Goal: Task Accomplishment & Management: Complete application form

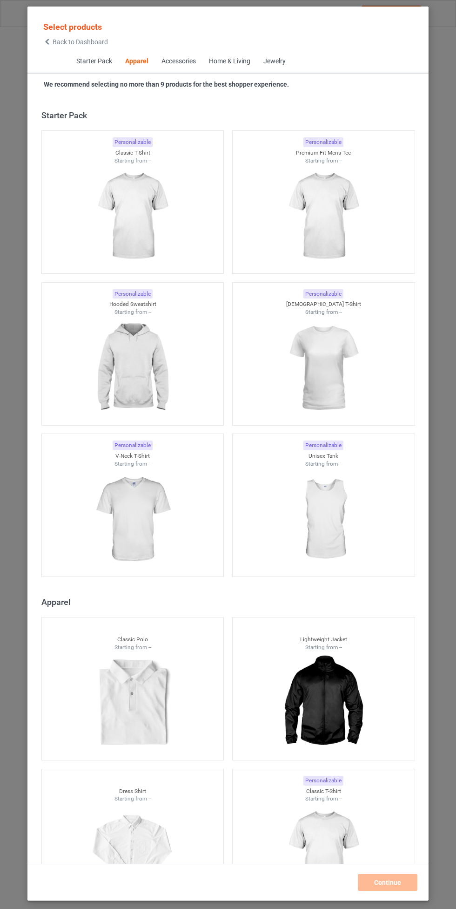
scroll to position [498, 0]
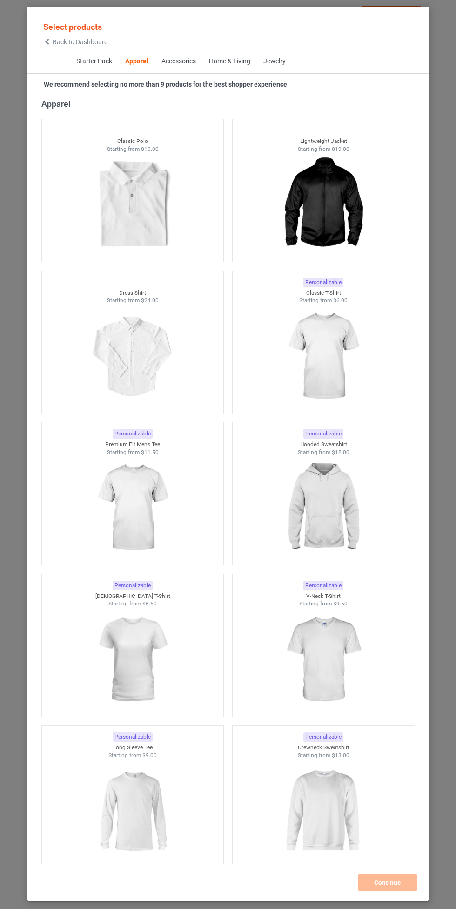
click at [326, 502] on img at bounding box center [323, 508] width 83 height 104
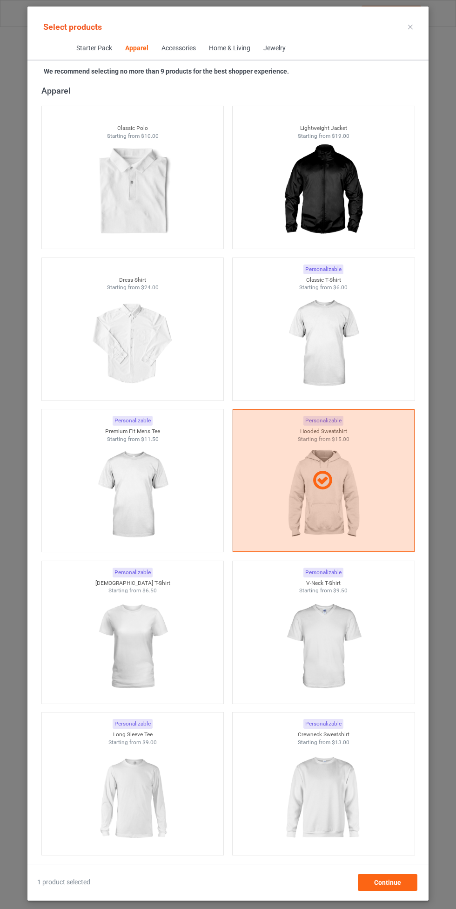
click at [335, 336] on img at bounding box center [323, 343] width 83 height 104
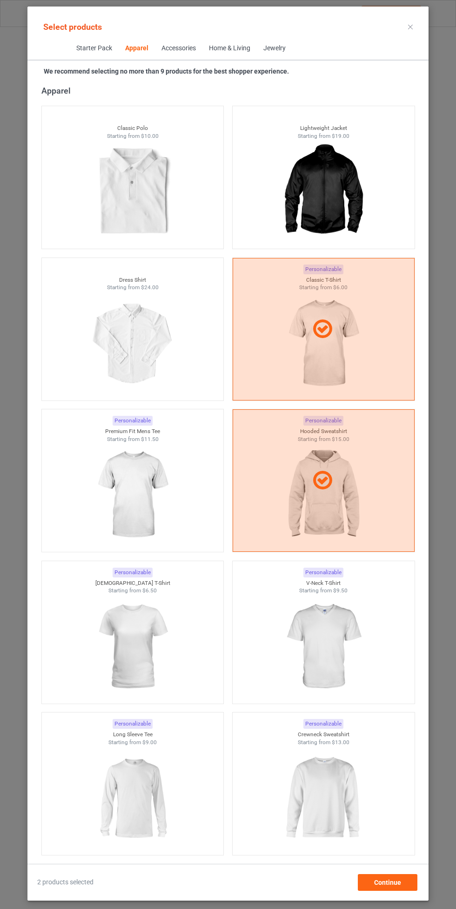
click at [168, 499] on img at bounding box center [132, 495] width 83 height 104
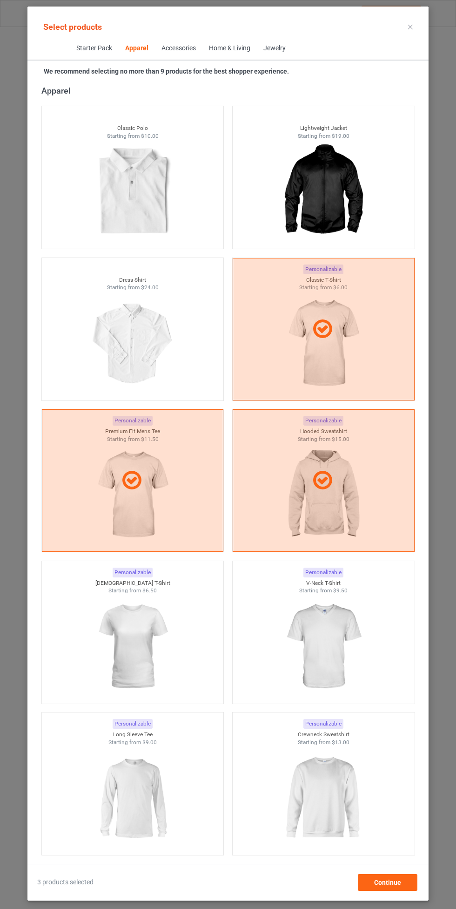
click at [320, 621] on img at bounding box center [323, 647] width 83 height 104
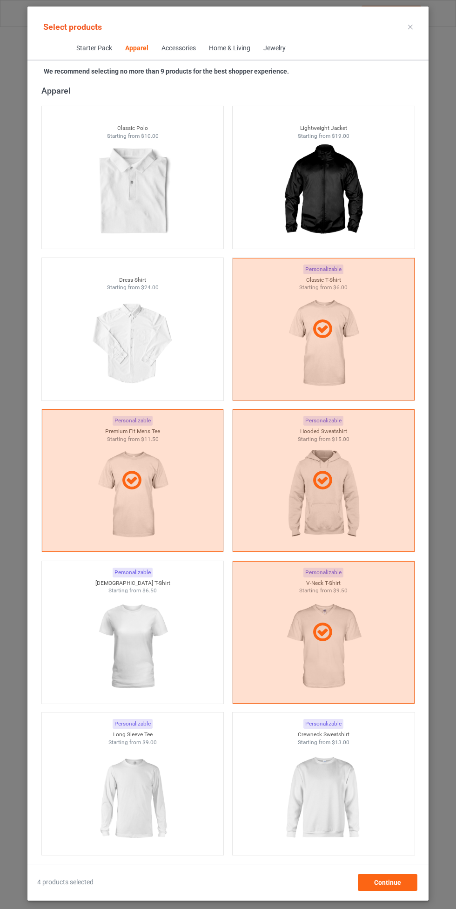
click at [159, 649] on img at bounding box center [132, 647] width 83 height 104
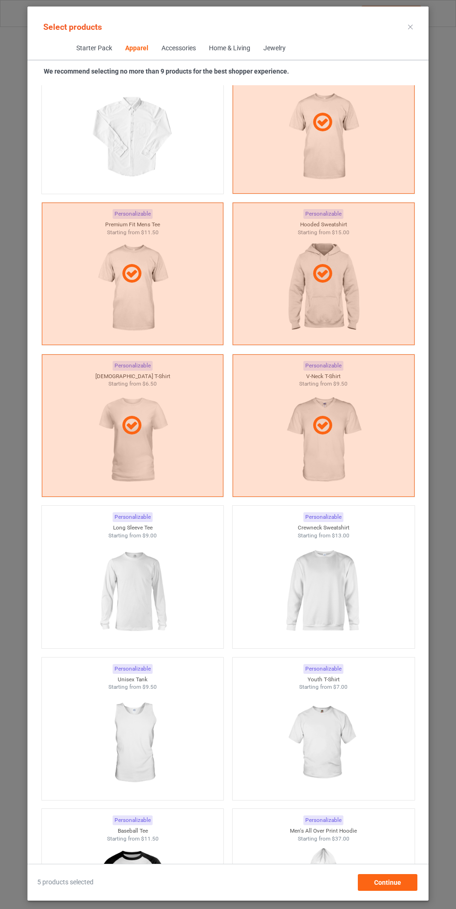
scroll to position [706, 0]
click at [319, 562] on img at bounding box center [323, 590] width 83 height 104
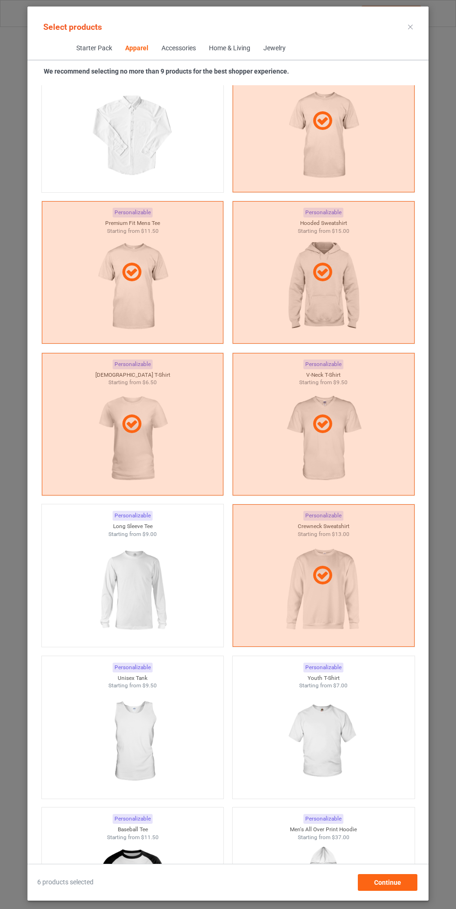
click at [161, 616] on img at bounding box center [132, 590] width 83 height 104
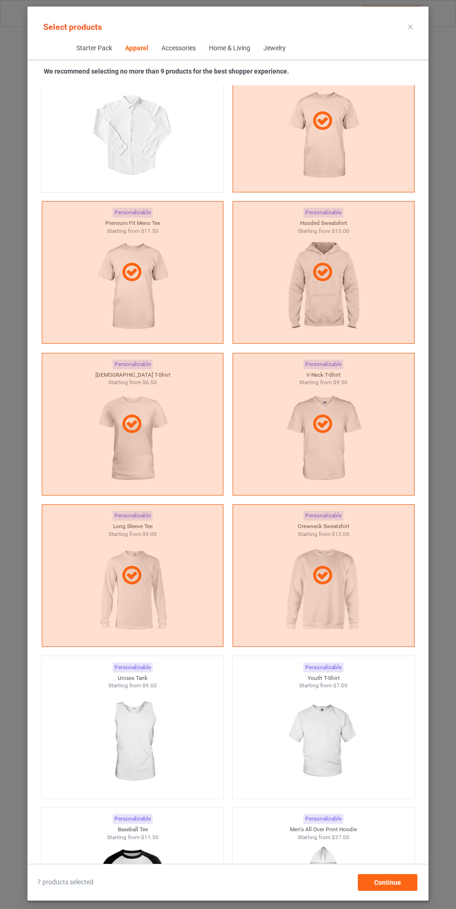
click at [339, 730] on img at bounding box center [323, 742] width 83 height 104
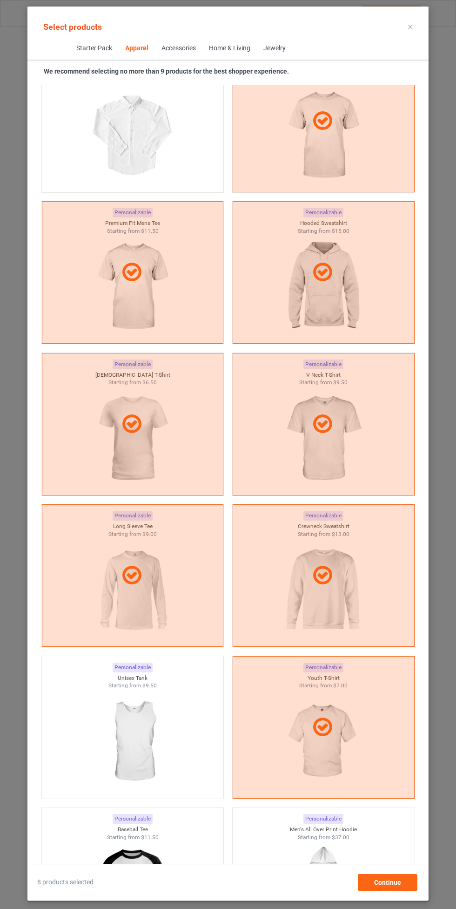
click at [160, 750] on img at bounding box center [132, 742] width 83 height 104
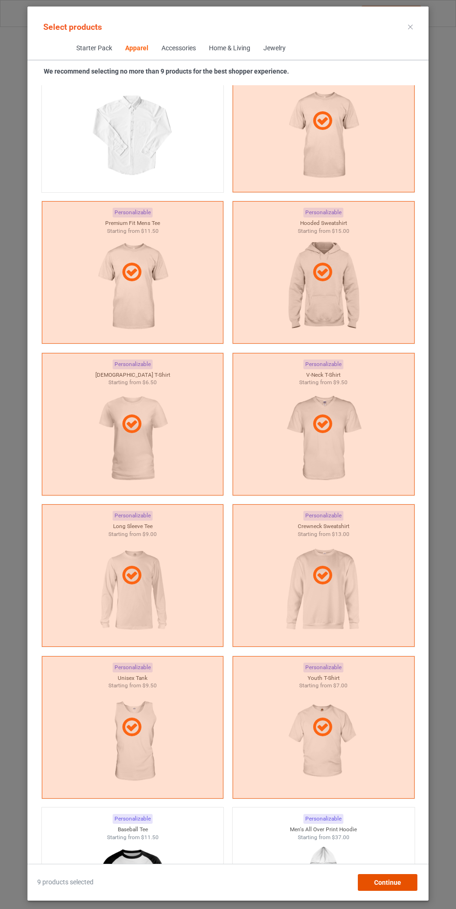
click at [400, 888] on div "Continue" at bounding box center [388, 882] width 60 height 17
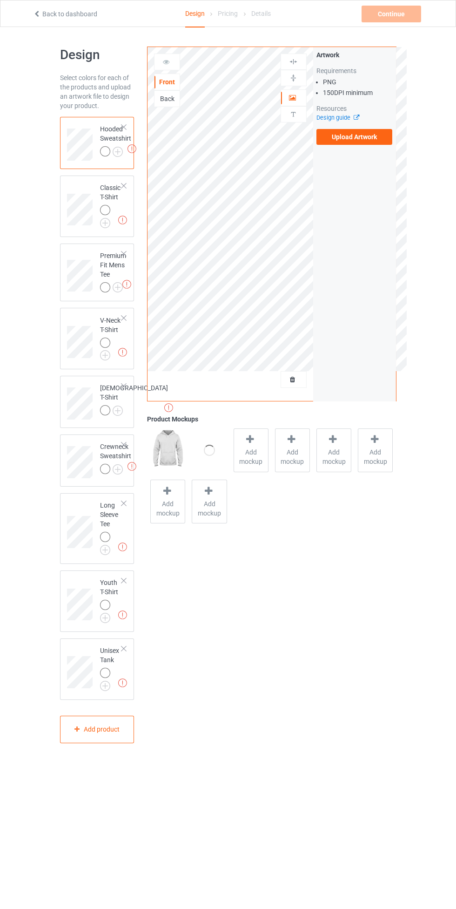
click at [0, 0] on img at bounding box center [0, 0] width 0 height 0
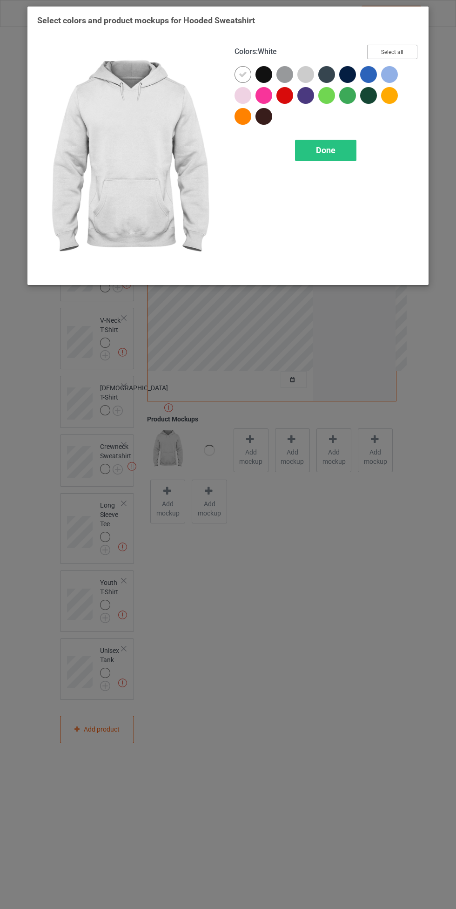
click at [410, 46] on button "Select all" at bounding box center [392, 52] width 50 height 14
click at [266, 71] on icon at bounding box center [264, 74] width 8 height 8
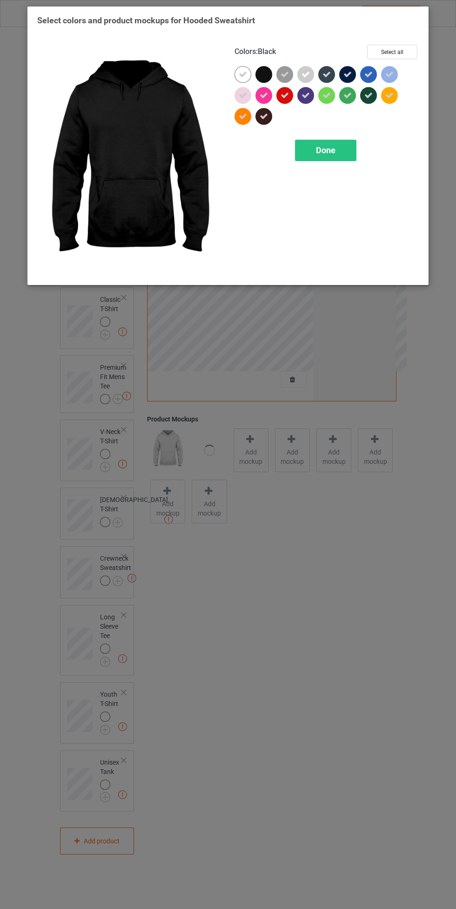
click at [330, 153] on span "Done" at bounding box center [326, 150] width 20 height 10
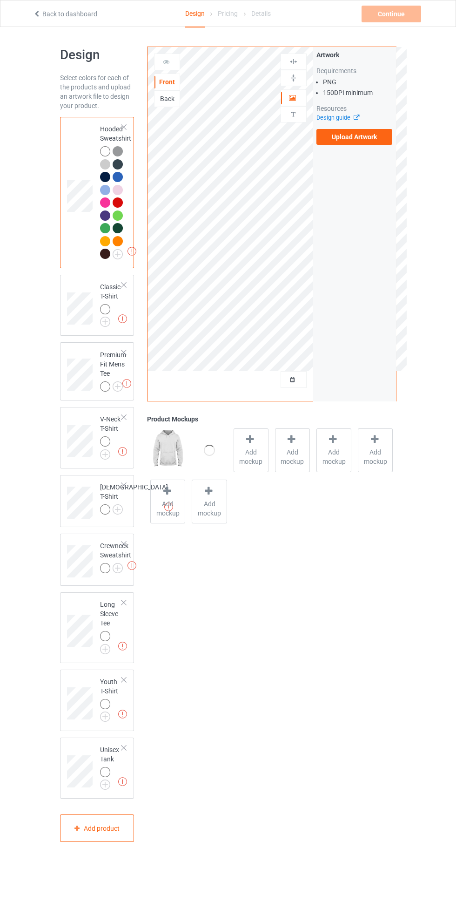
click at [0, 0] on img at bounding box center [0, 0] width 0 height 0
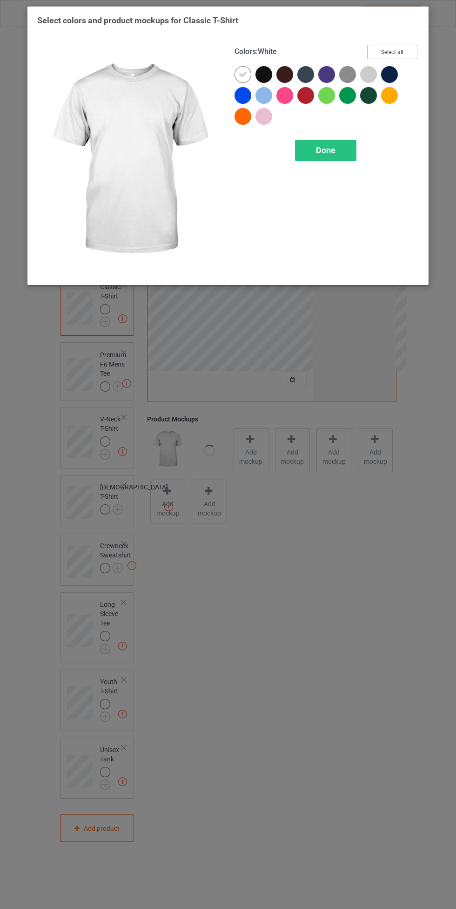
click at [407, 50] on button "Select all" at bounding box center [392, 52] width 50 height 14
click at [264, 74] on icon at bounding box center [264, 74] width 8 height 8
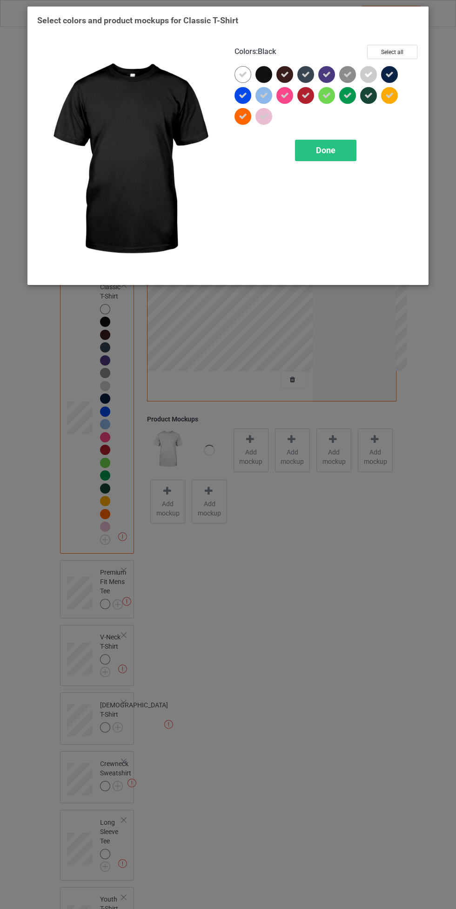
click at [324, 151] on span "Done" at bounding box center [326, 150] width 20 height 10
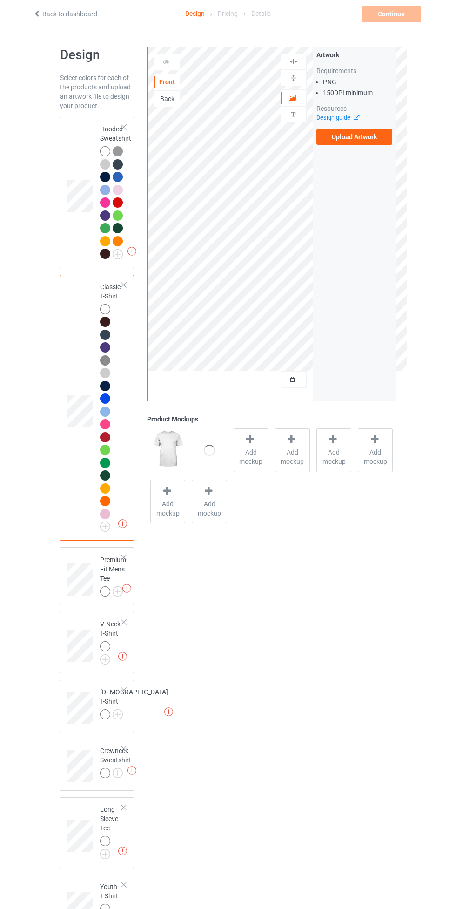
click at [0, 0] on img at bounding box center [0, 0] width 0 height 0
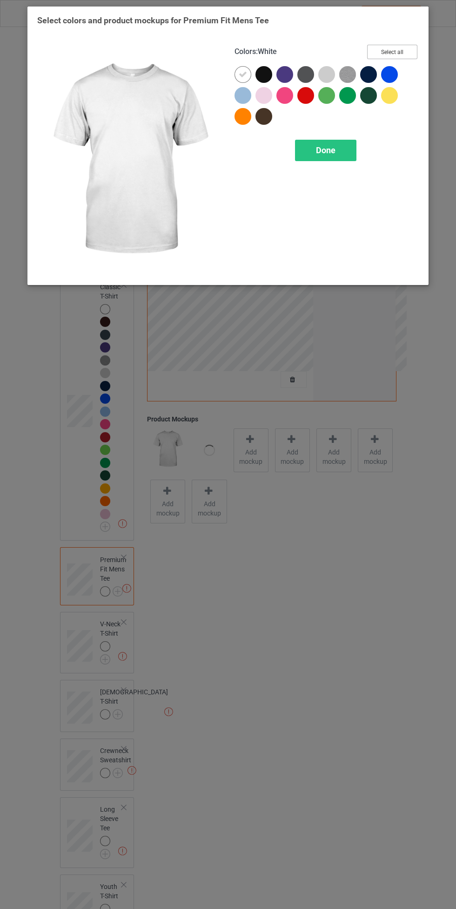
click at [406, 46] on button "Select all" at bounding box center [392, 52] width 50 height 14
click at [264, 74] on icon at bounding box center [264, 74] width 8 height 8
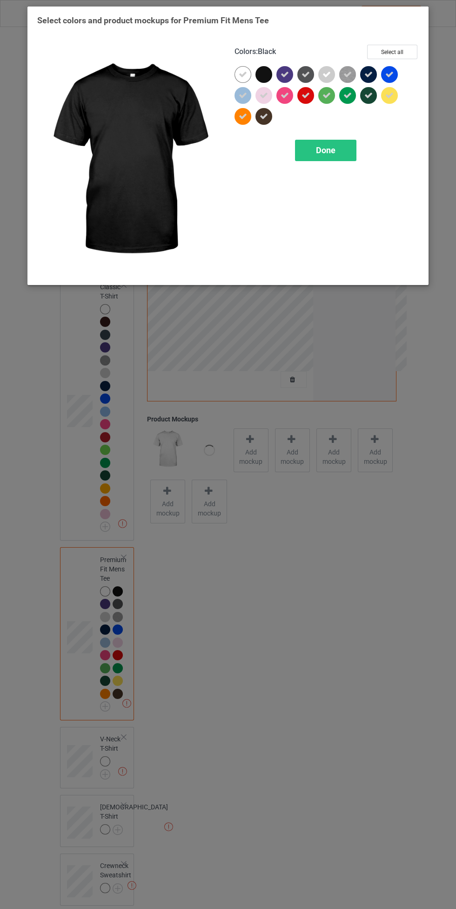
click at [317, 144] on div "Done" at bounding box center [325, 150] width 61 height 21
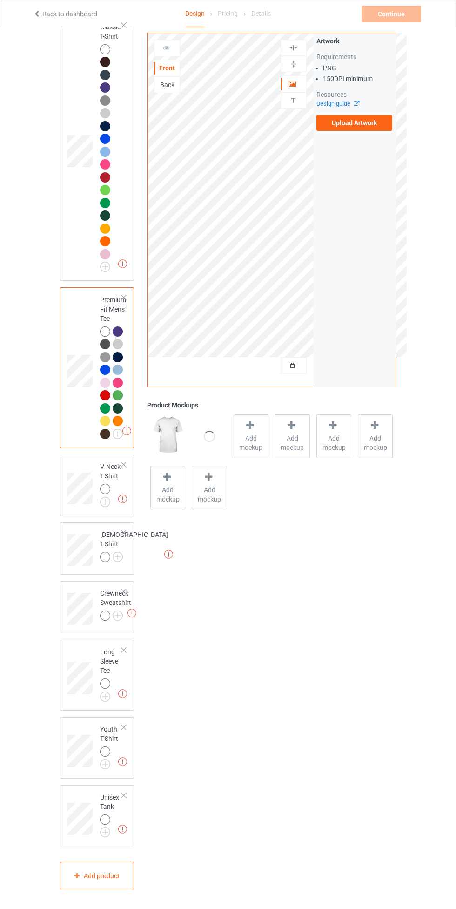
scroll to position [271, 0]
click at [0, 0] on img at bounding box center [0, 0] width 0 height 0
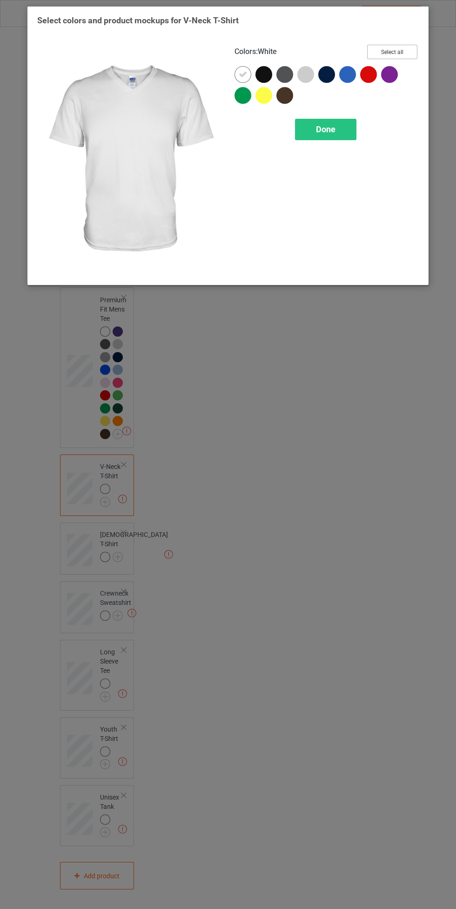
click at [407, 53] on button "Select all" at bounding box center [392, 52] width 50 height 14
click at [267, 71] on icon at bounding box center [264, 74] width 8 height 8
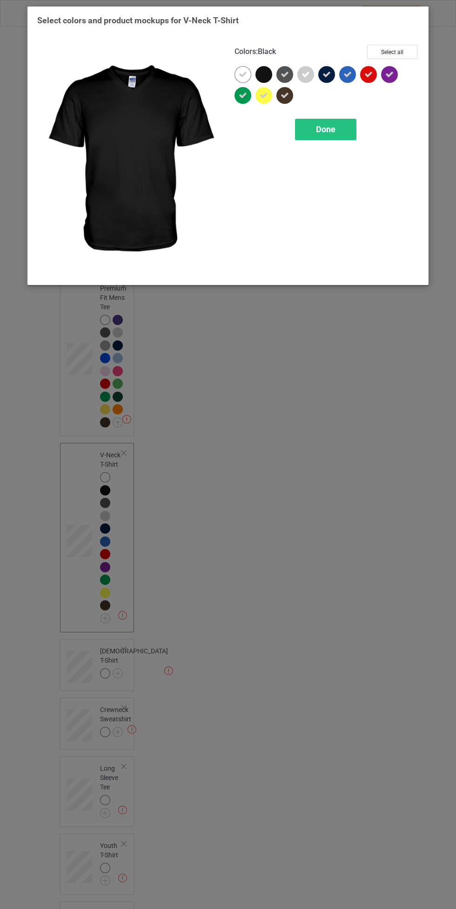
click at [326, 129] on span "Done" at bounding box center [326, 129] width 20 height 10
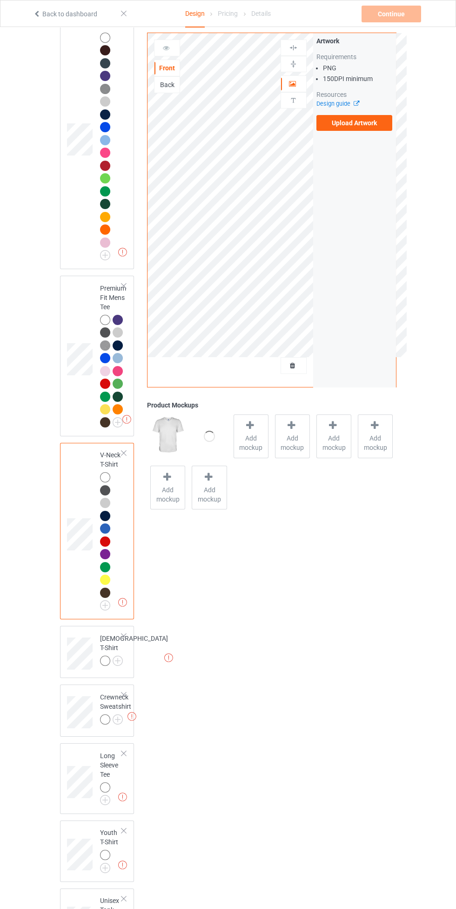
scroll to position [386, 0]
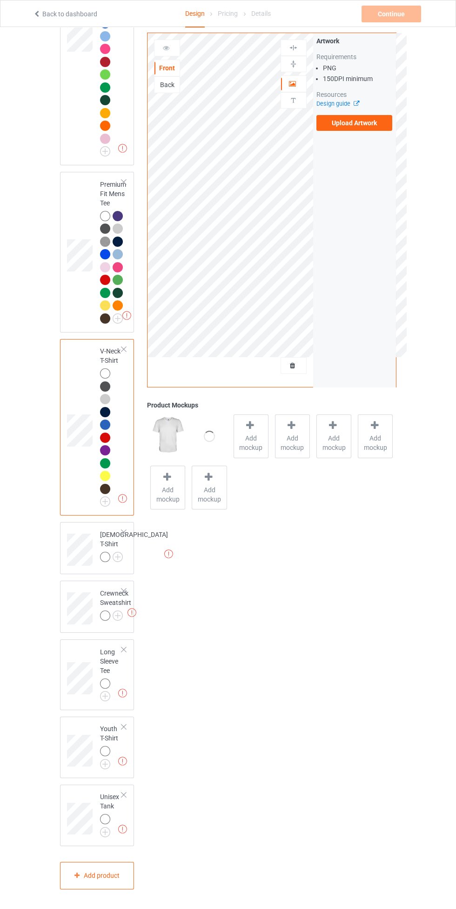
click at [124, 588] on div at bounding box center [124, 591] width 7 height 7
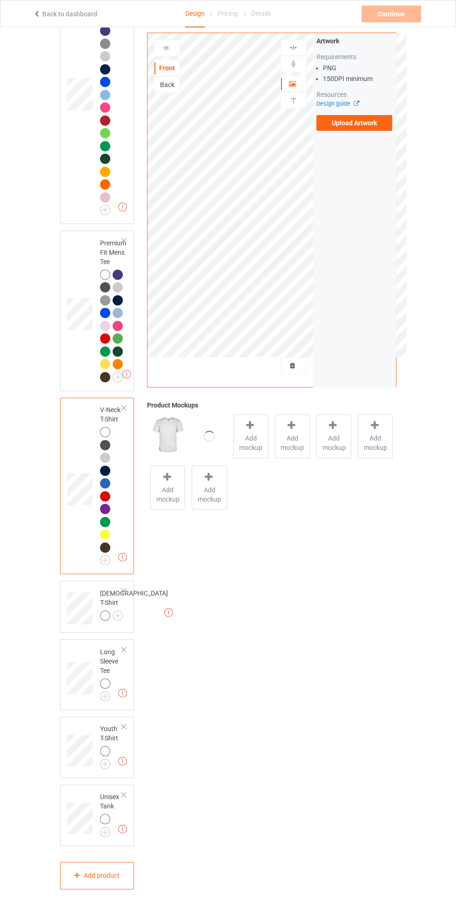
scroll to position [328, 0]
click at [122, 867] on div "Add product" at bounding box center [97, 875] width 75 height 27
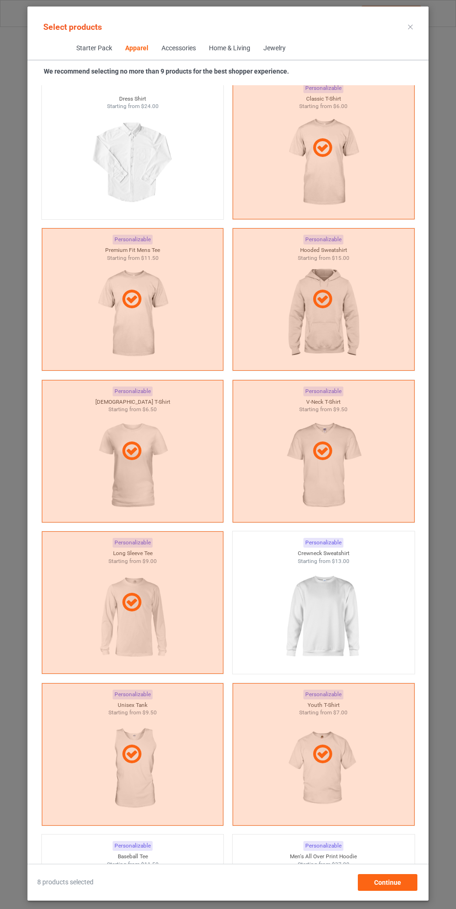
scroll to position [684, 0]
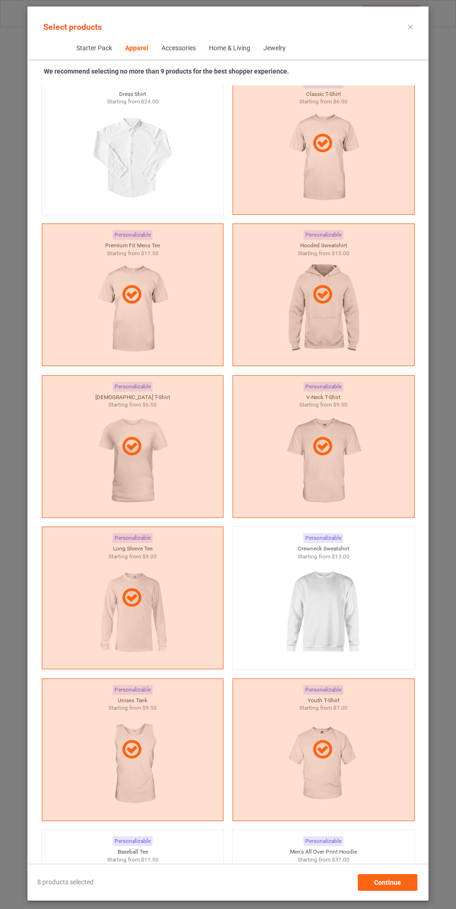
click at [336, 579] on img at bounding box center [323, 612] width 83 height 104
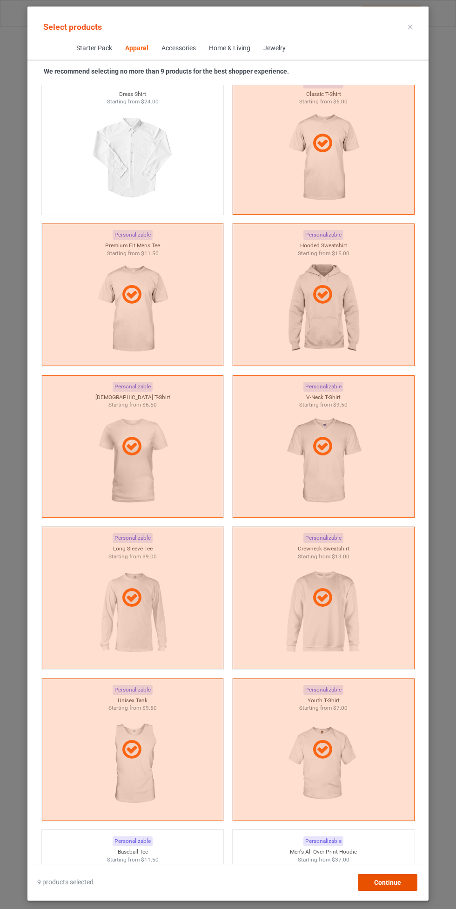
click at [395, 889] on div "Continue" at bounding box center [388, 882] width 60 height 17
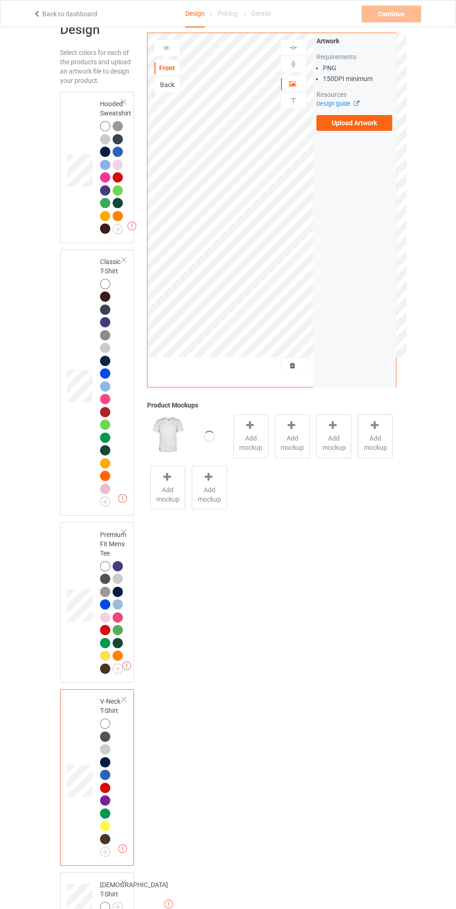
scroll to position [24, 0]
click at [124, 102] on div at bounding box center [124, 103] width 7 height 7
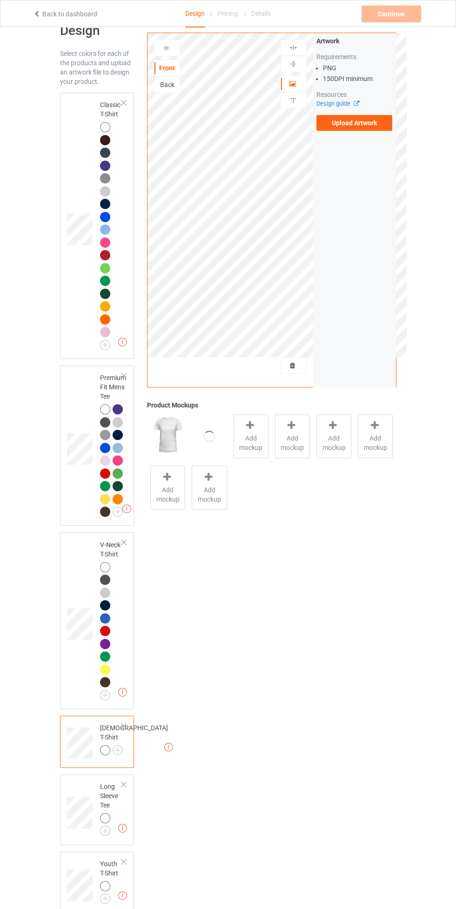
click at [124, 102] on div at bounding box center [124, 103] width 7 height 7
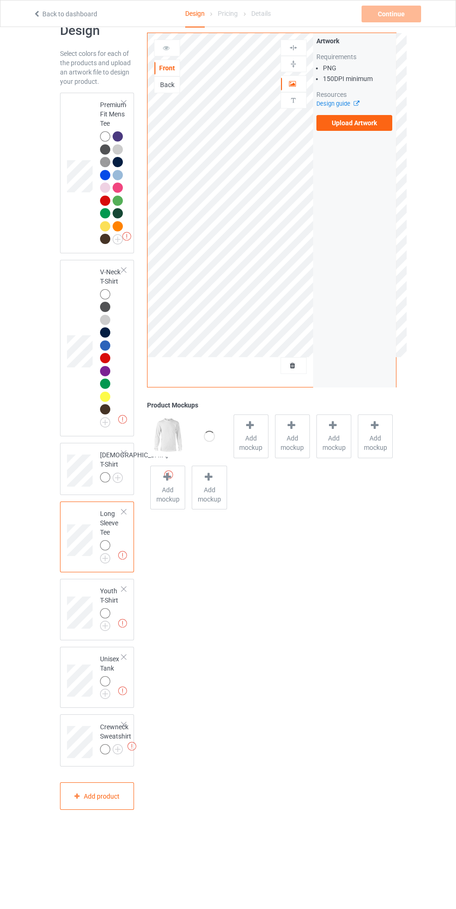
click at [124, 102] on div at bounding box center [124, 103] width 7 height 7
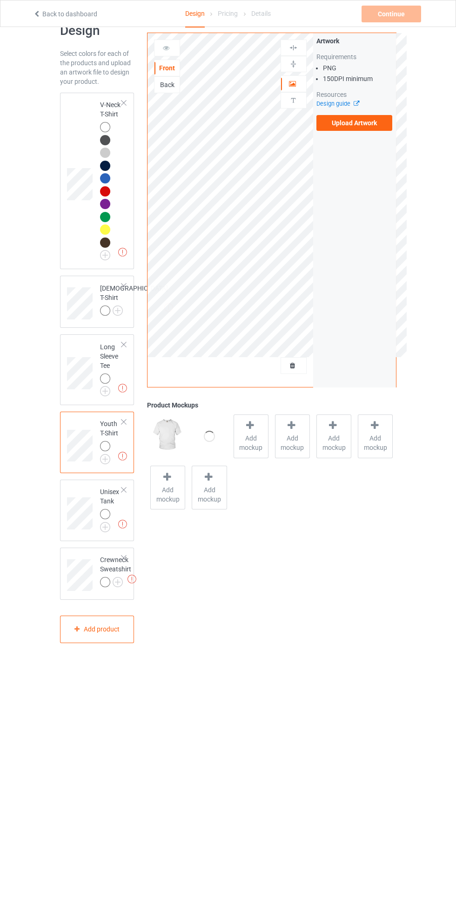
click at [124, 102] on div at bounding box center [124, 103] width 7 height 7
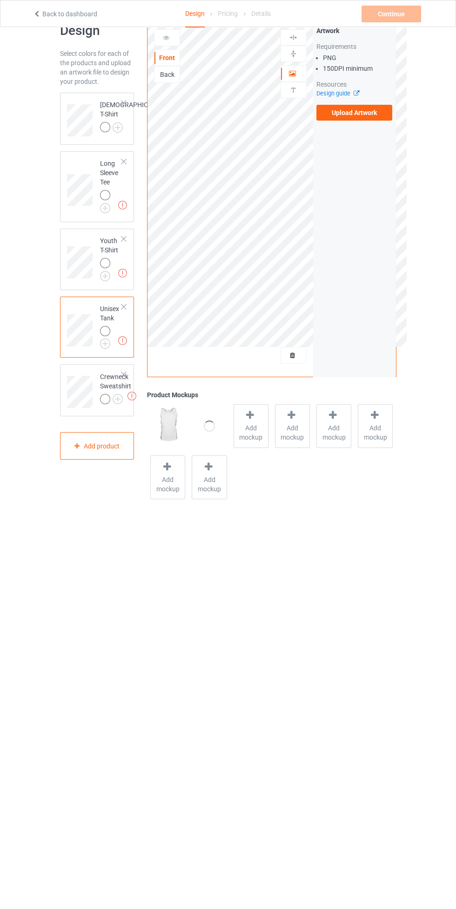
click at [124, 102] on div at bounding box center [124, 103] width 7 height 7
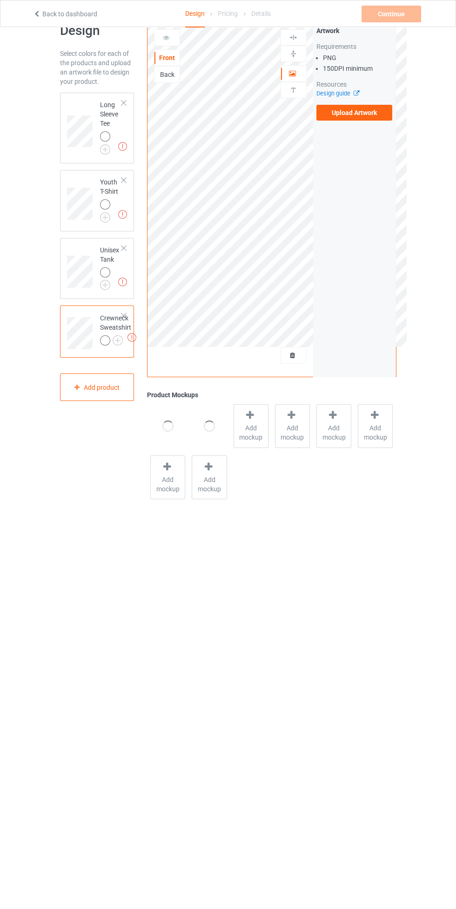
click at [124, 102] on div at bounding box center [124, 103] width 7 height 7
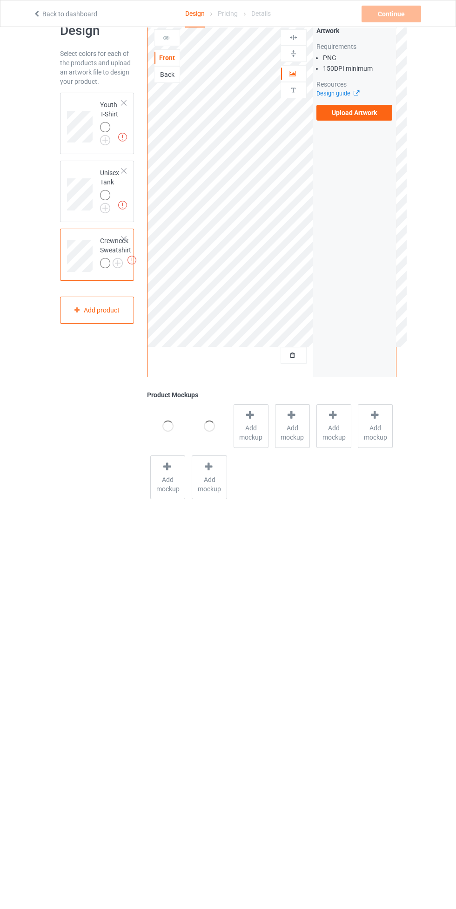
click at [124, 102] on div at bounding box center [124, 103] width 7 height 7
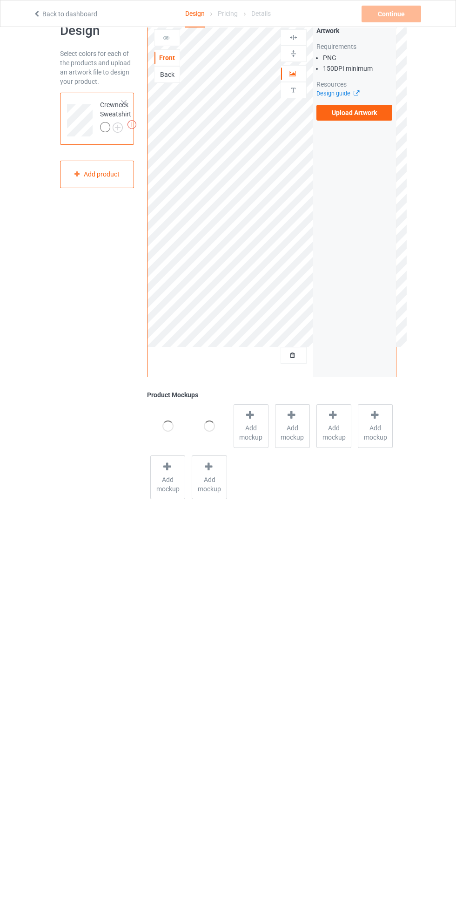
click at [124, 102] on div at bounding box center [124, 103] width 7 height 7
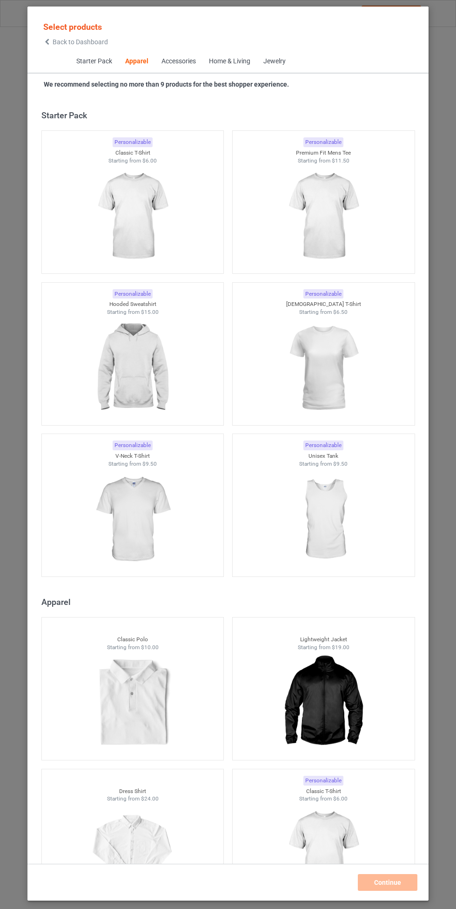
scroll to position [498, 0]
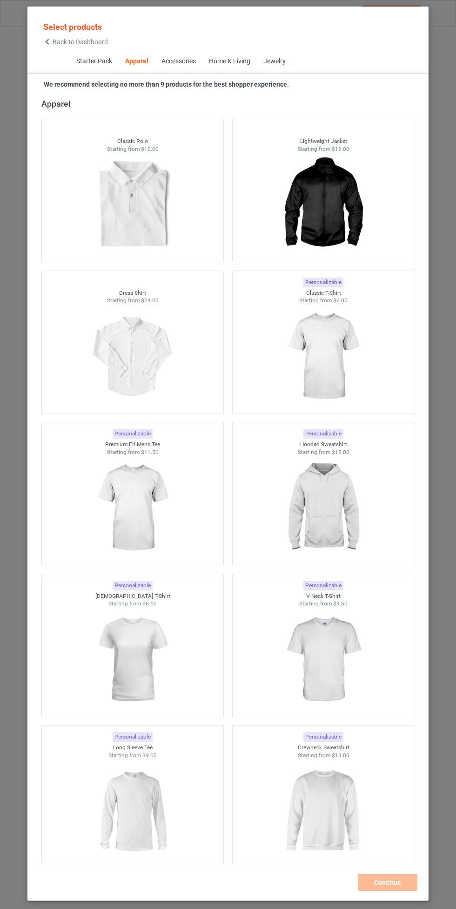
click at [95, 42] on span "Back to Dashboard" at bounding box center [80, 41] width 55 height 7
click at [92, 42] on span "Back to Dashboard" at bounding box center [80, 41] width 55 height 7
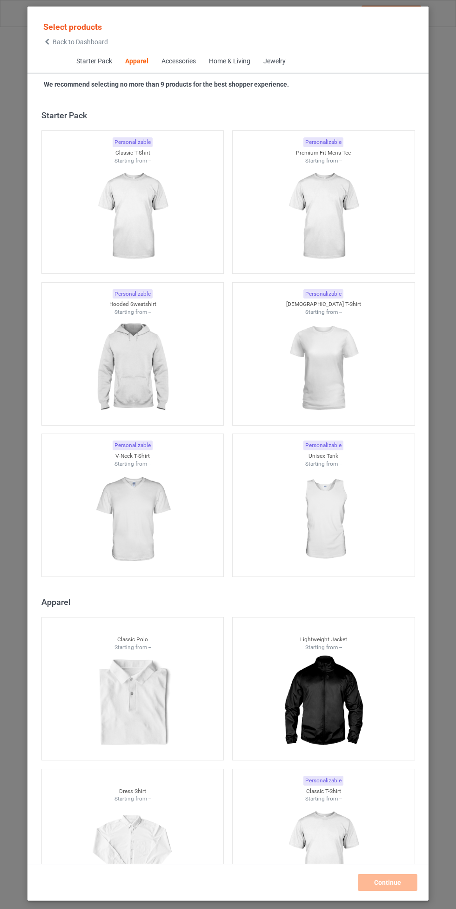
scroll to position [498, 0]
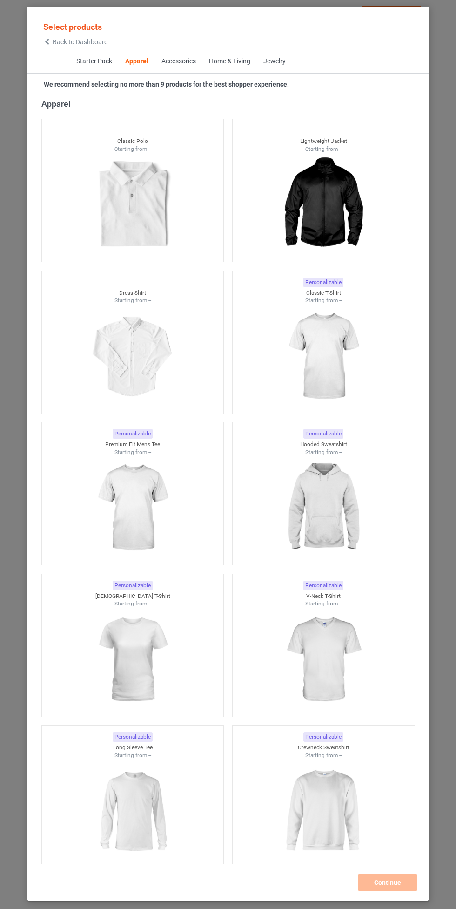
click at [331, 497] on img at bounding box center [323, 508] width 83 height 104
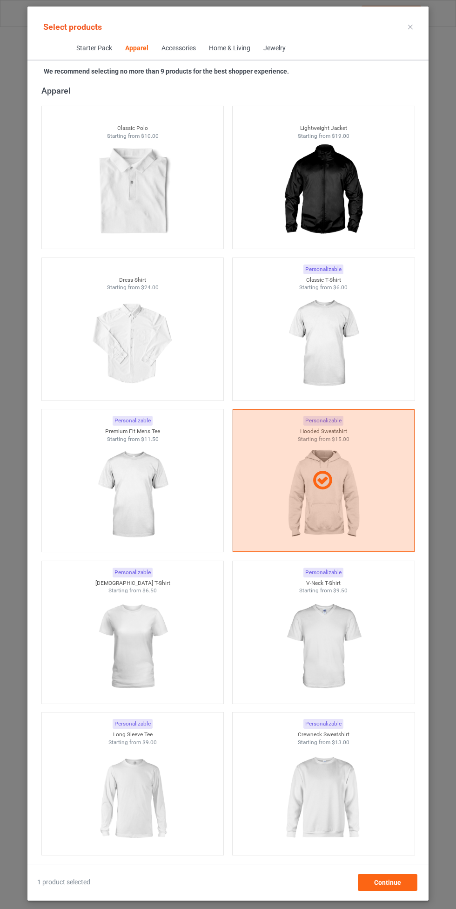
click at [335, 336] on img at bounding box center [323, 343] width 83 height 104
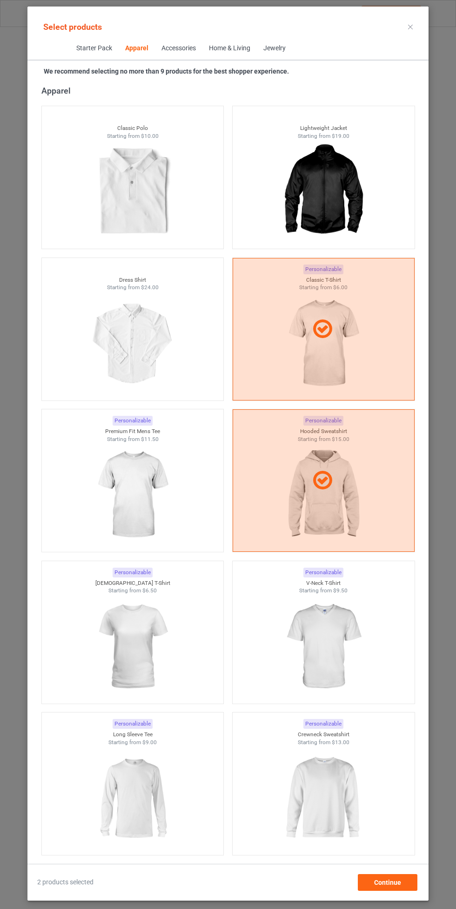
click at [166, 496] on img at bounding box center [132, 495] width 83 height 104
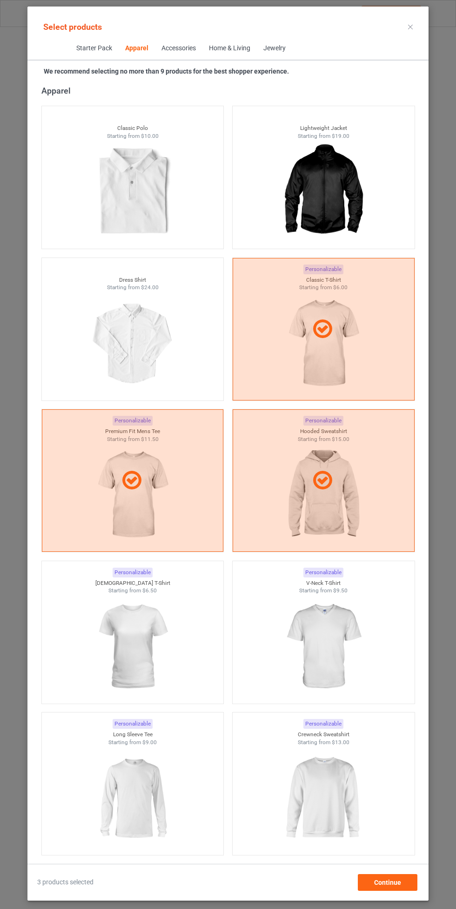
click at [334, 639] on img at bounding box center [323, 647] width 83 height 104
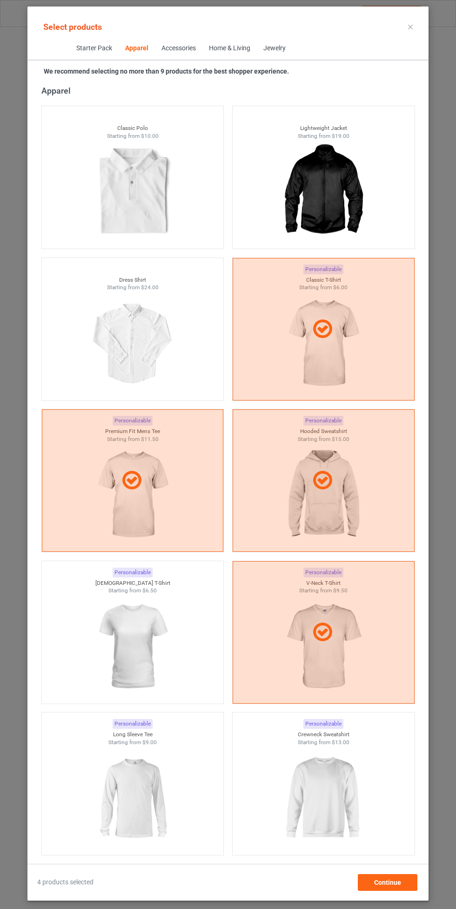
click at [151, 648] on img at bounding box center [132, 647] width 83 height 104
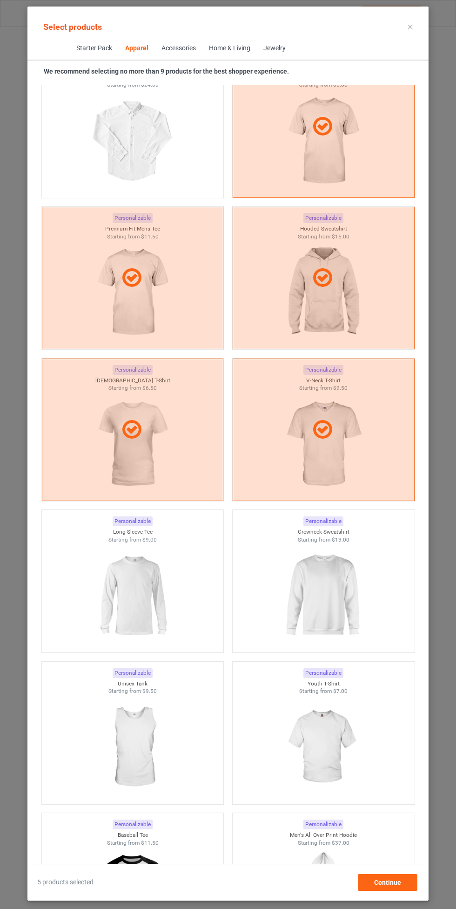
scroll to position [716, 0]
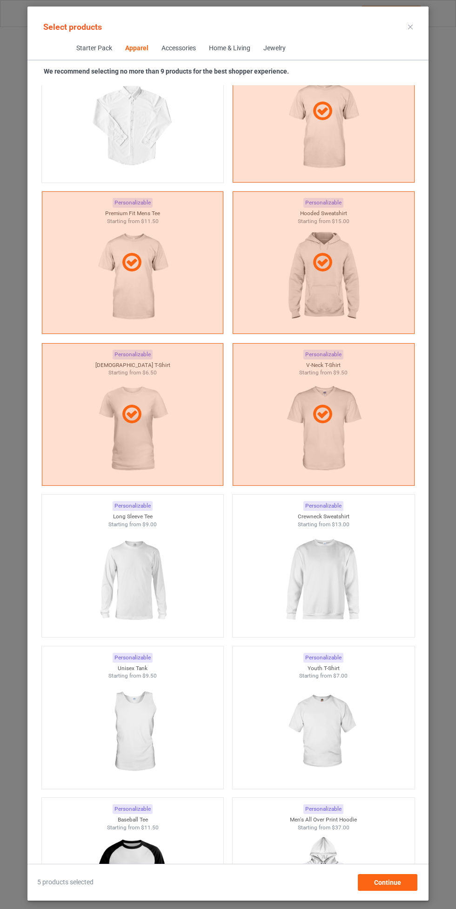
click at [328, 561] on img at bounding box center [323, 580] width 83 height 104
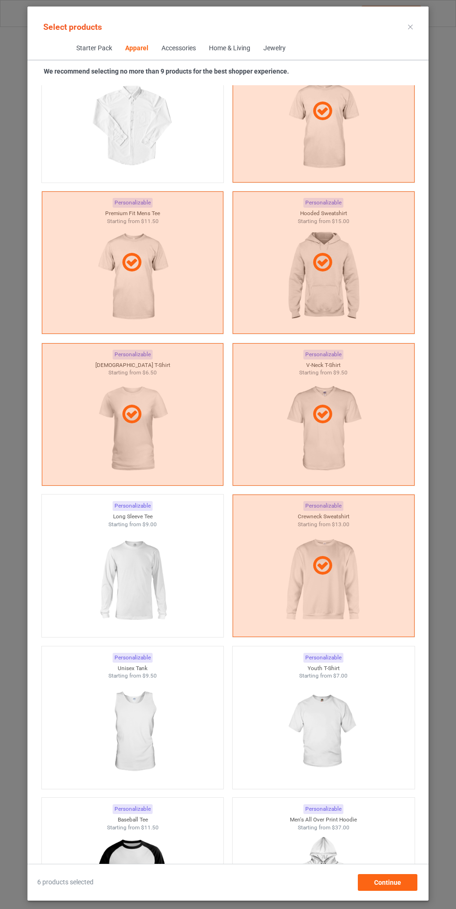
click at [154, 590] on img at bounding box center [132, 580] width 83 height 104
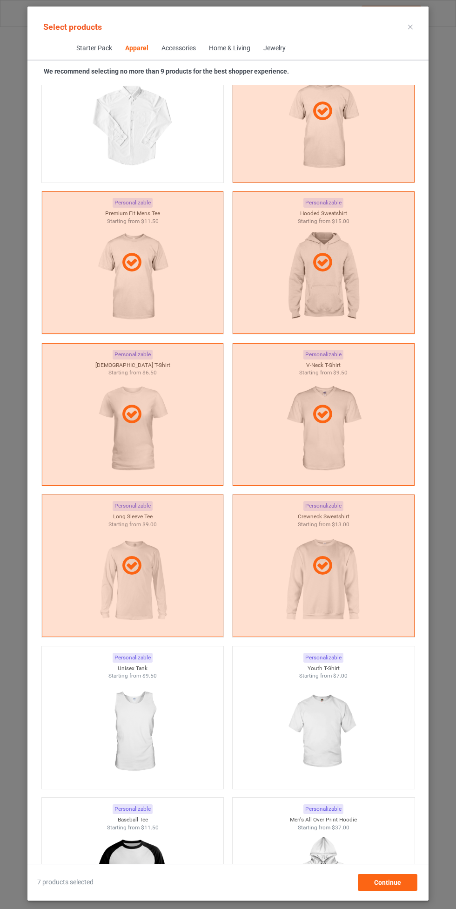
click at [341, 705] on img at bounding box center [323, 732] width 83 height 104
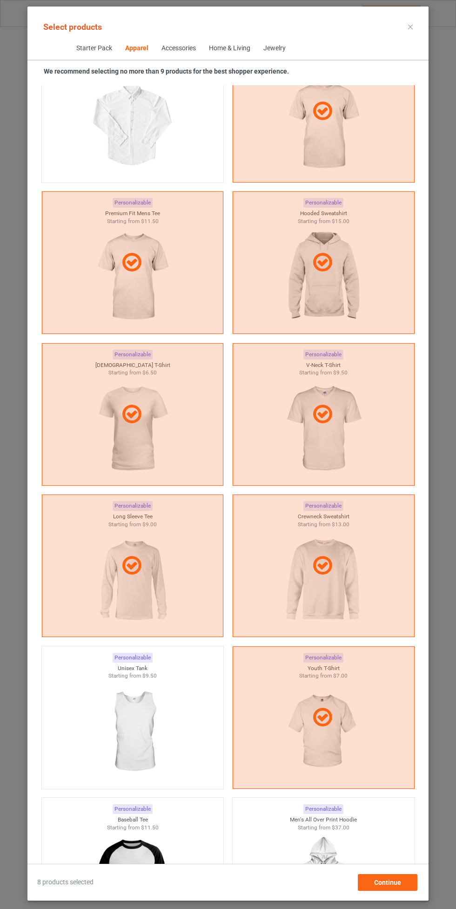
click at [140, 736] on img at bounding box center [132, 732] width 83 height 104
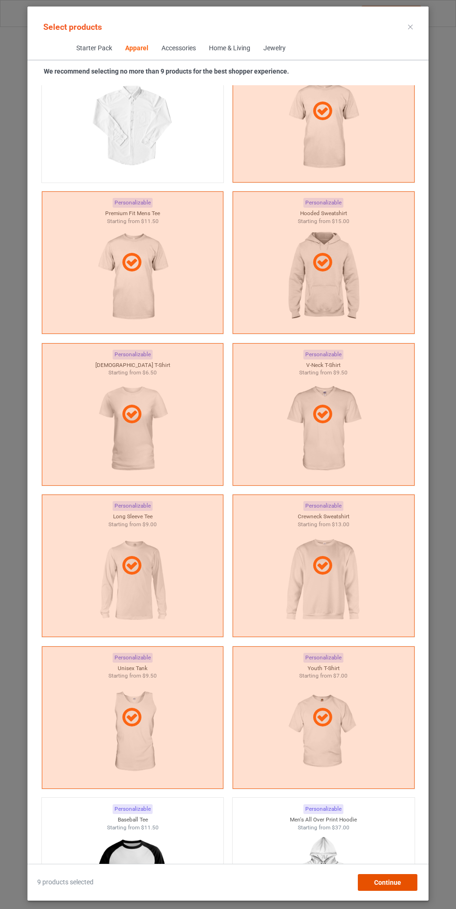
click at [400, 883] on span "Continue" at bounding box center [387, 882] width 27 height 7
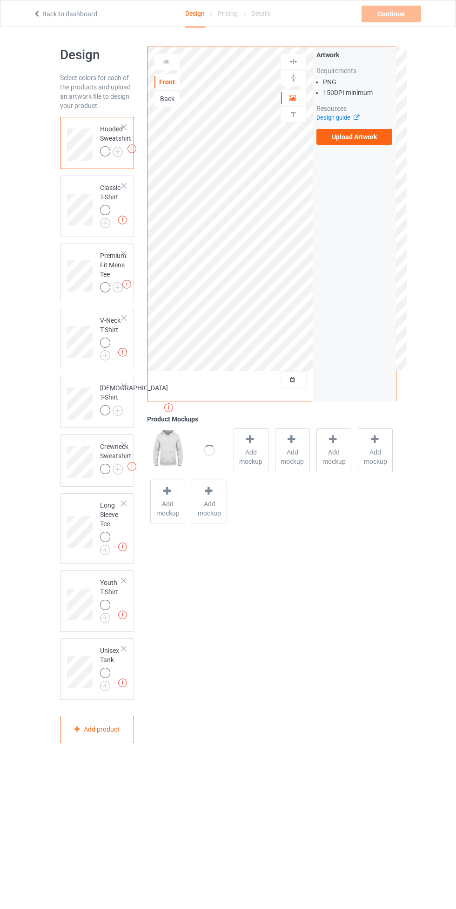
click at [0, 0] on img at bounding box center [0, 0] width 0 height 0
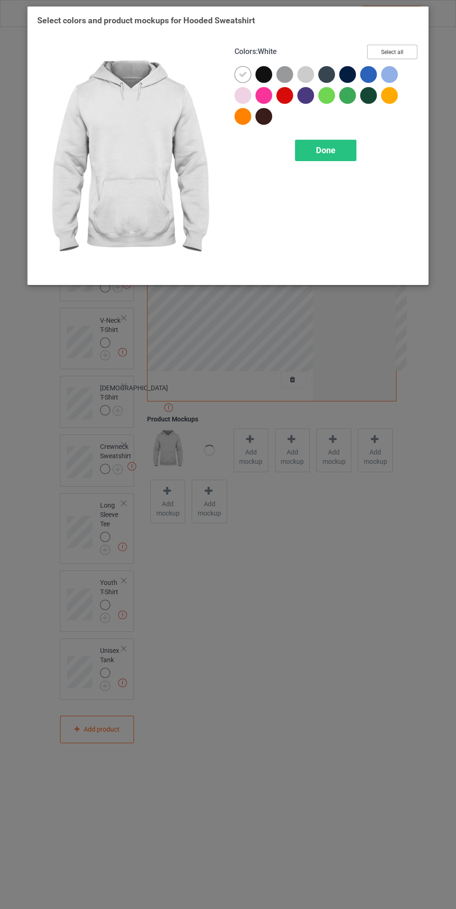
click at [409, 48] on button "Select all" at bounding box center [392, 52] width 50 height 14
click at [260, 72] on icon at bounding box center [264, 74] width 8 height 8
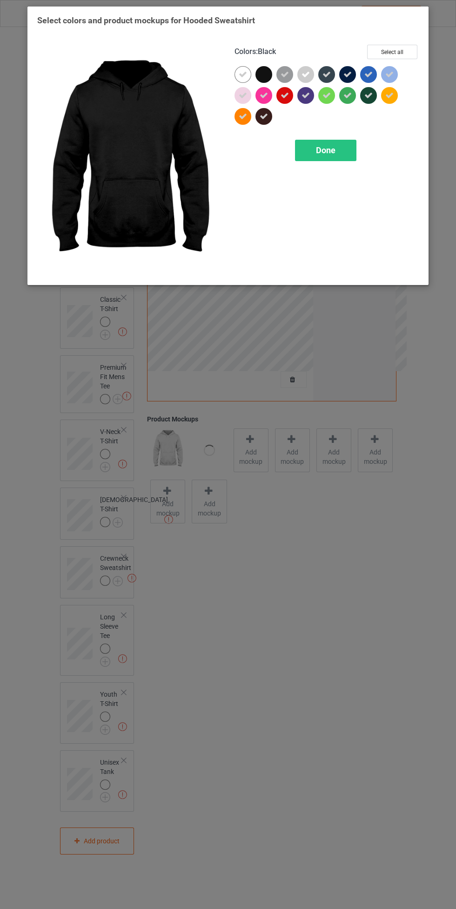
click at [325, 150] on span "Done" at bounding box center [326, 150] width 20 height 10
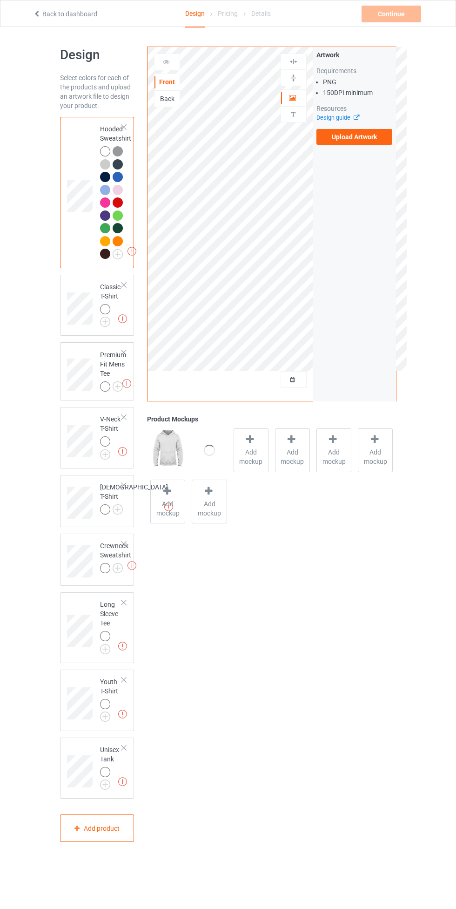
click at [0, 0] on img at bounding box center [0, 0] width 0 height 0
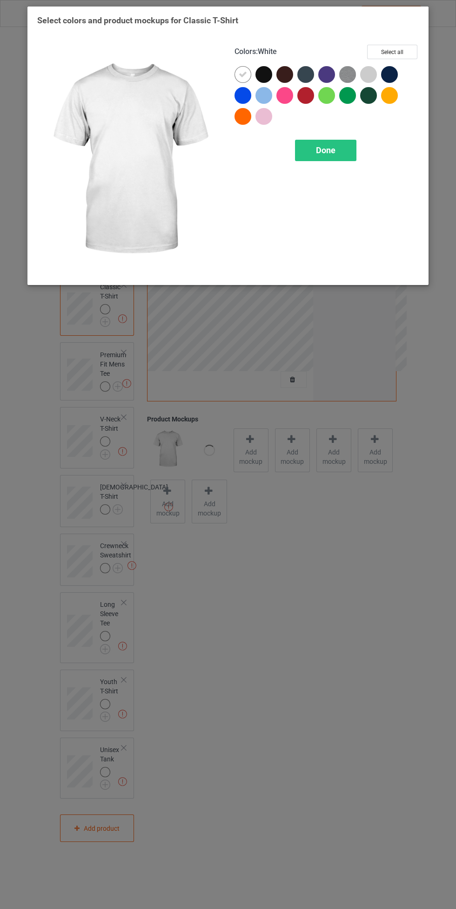
click at [407, 55] on button "Select all" at bounding box center [392, 52] width 50 height 14
click at [267, 71] on icon at bounding box center [264, 74] width 8 height 8
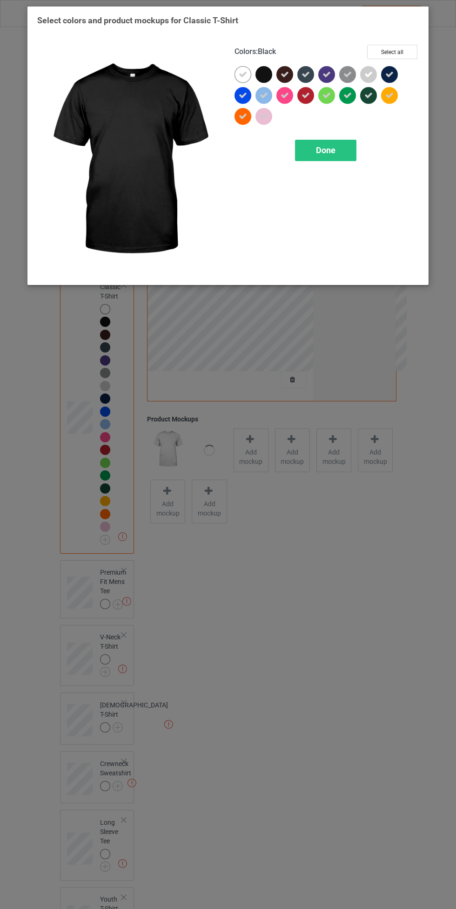
click at [317, 145] on span "Done" at bounding box center [326, 150] width 20 height 10
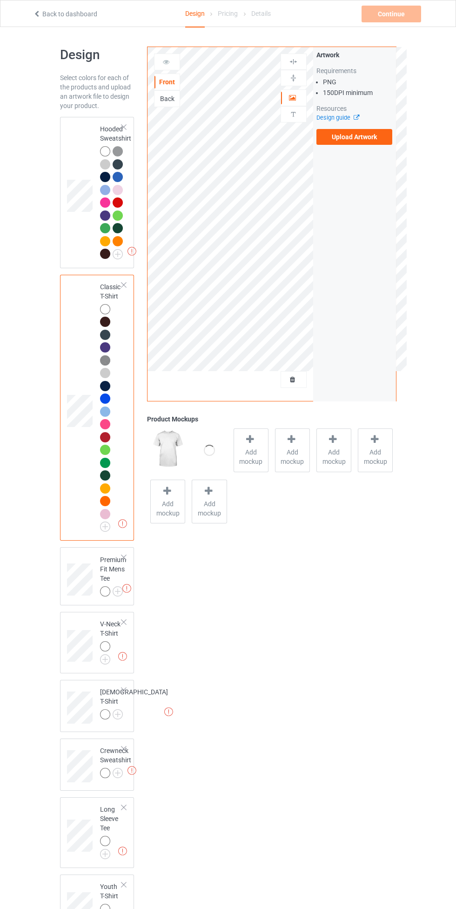
click at [0, 0] on img at bounding box center [0, 0] width 0 height 0
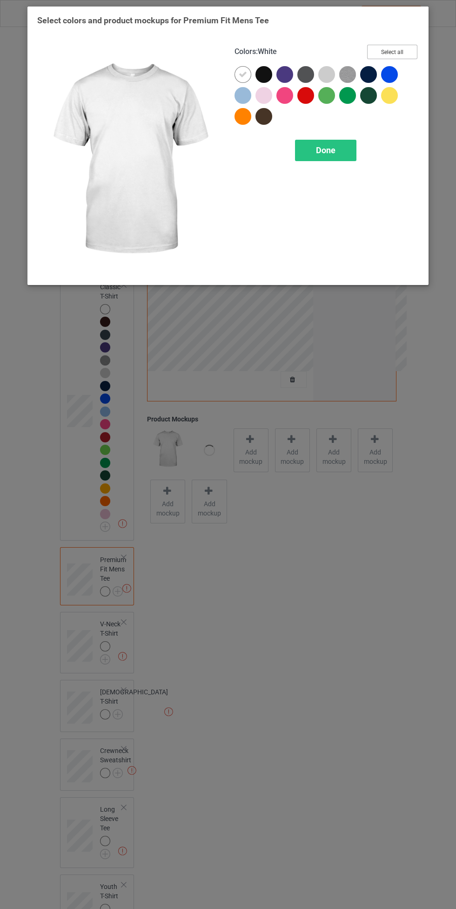
click at [408, 48] on button "Select all" at bounding box center [392, 52] width 50 height 14
click at [267, 75] on icon at bounding box center [264, 74] width 8 height 8
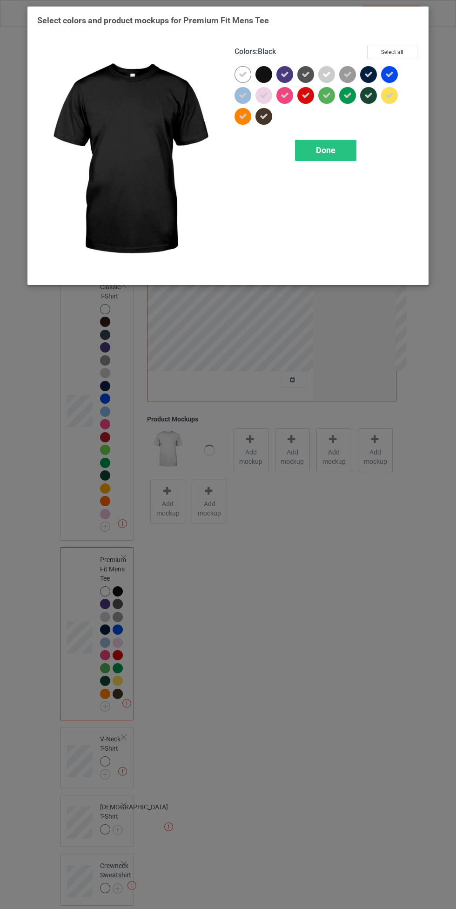
click at [316, 151] on span "Done" at bounding box center [326, 150] width 20 height 10
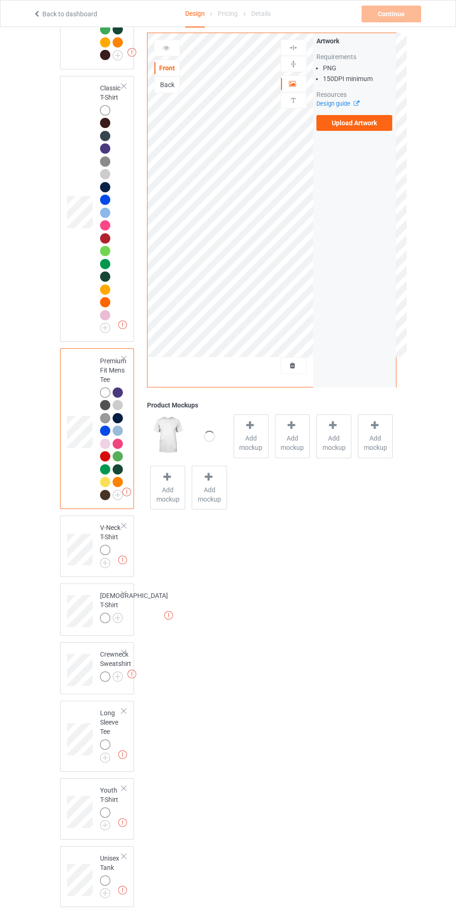
scroll to position [217, 0]
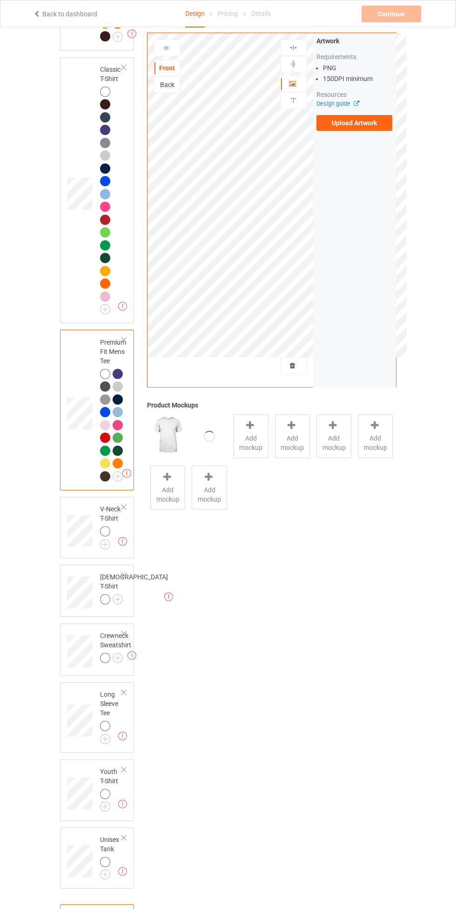
click at [0, 0] on img at bounding box center [0, 0] width 0 height 0
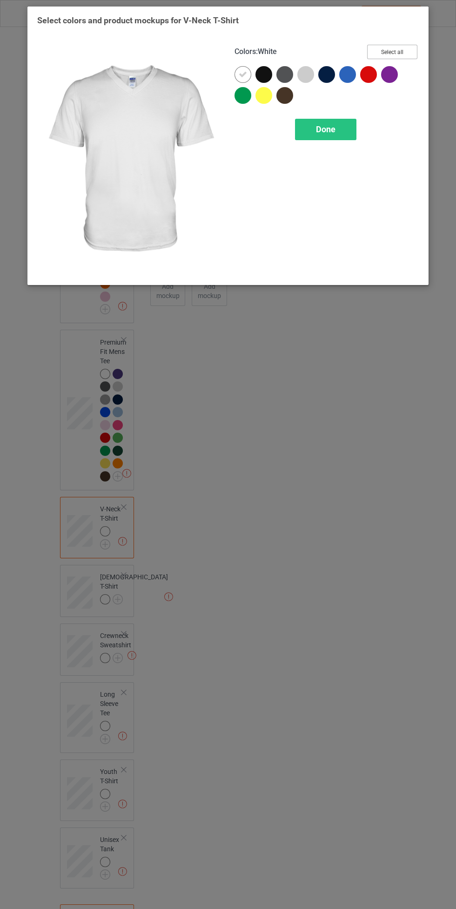
click at [410, 47] on button "Select all" at bounding box center [392, 52] width 50 height 14
click at [265, 75] on icon at bounding box center [264, 74] width 8 height 8
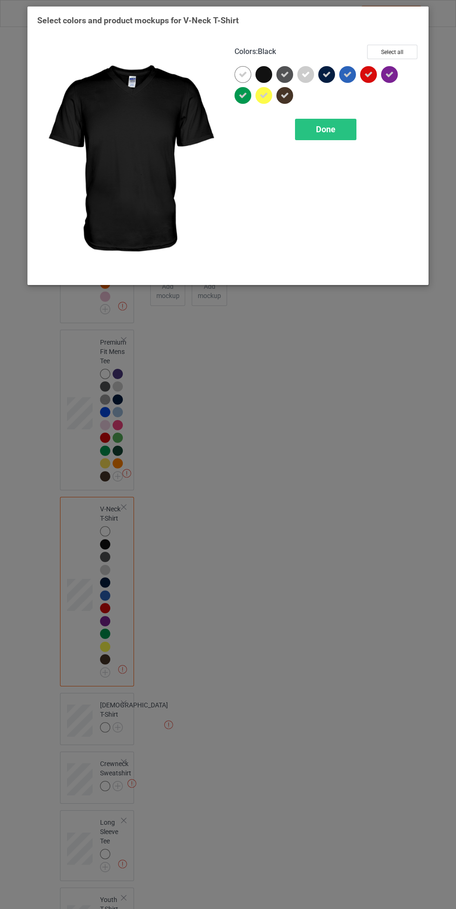
click at [313, 119] on div "Done" at bounding box center [325, 129] width 61 height 21
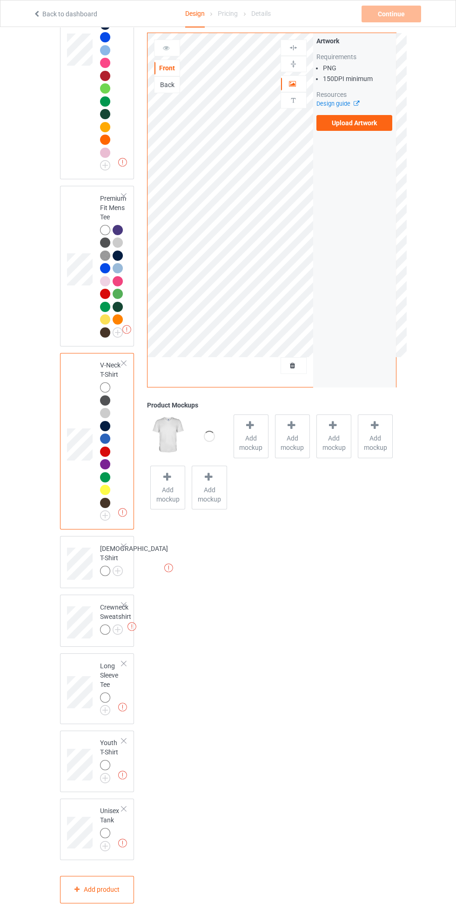
scroll to position [386, 0]
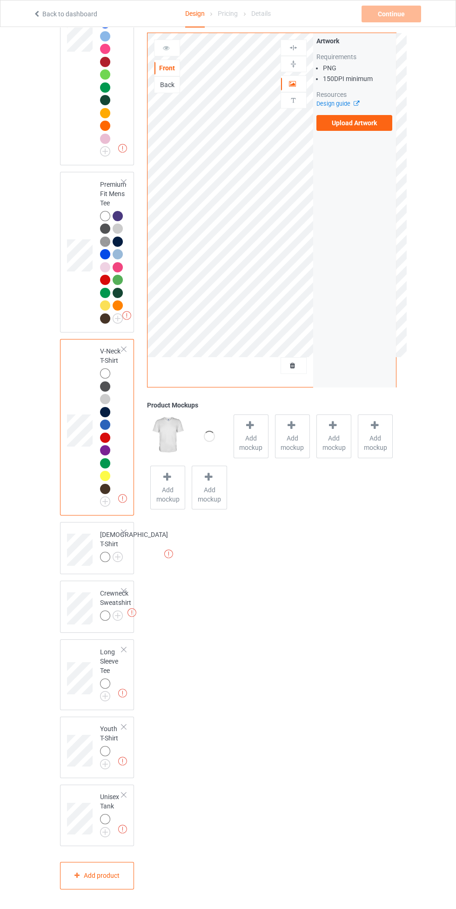
click at [0, 0] on img at bounding box center [0, 0] width 0 height 0
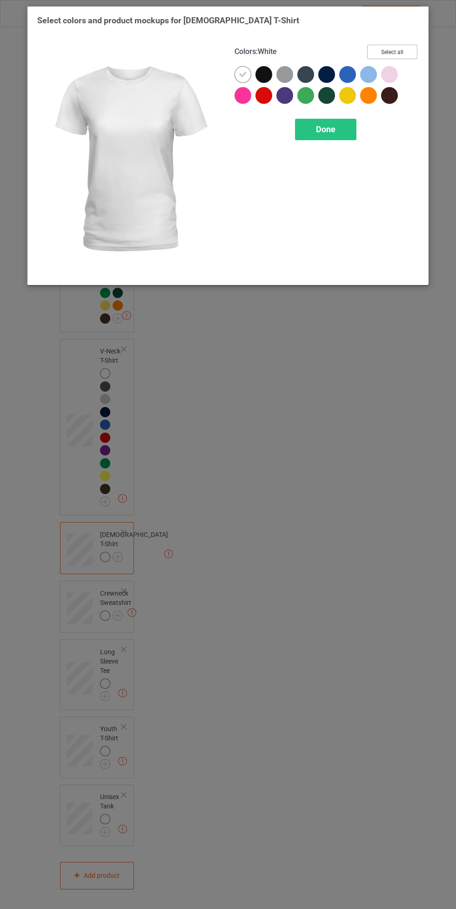
click at [406, 45] on button "Select all" at bounding box center [392, 52] width 50 height 14
click at [262, 73] on icon at bounding box center [264, 74] width 8 height 8
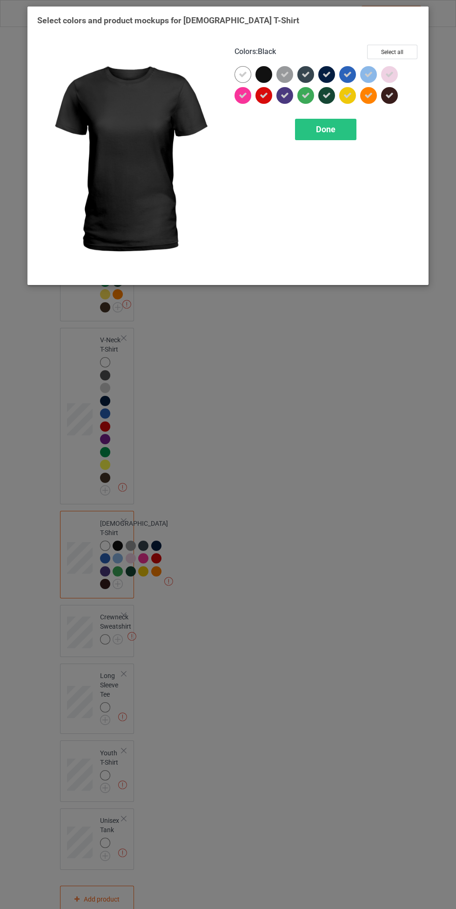
click at [318, 123] on div "Done" at bounding box center [325, 129] width 61 height 21
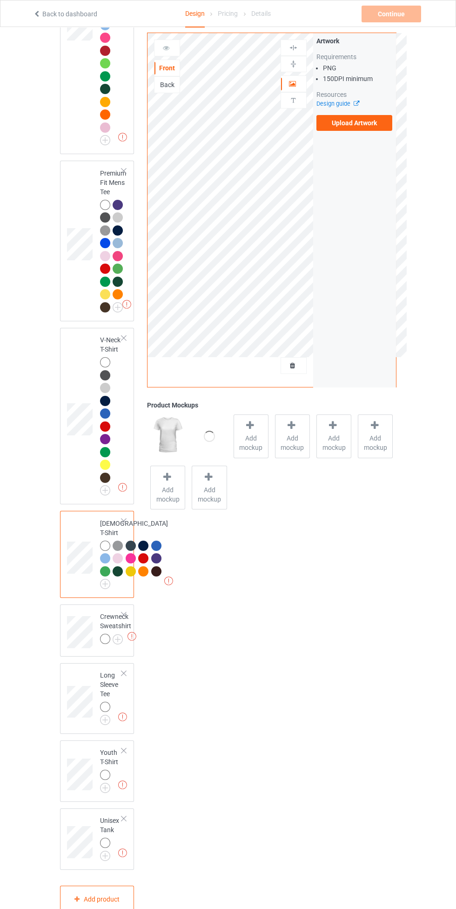
scroll to position [566, 0]
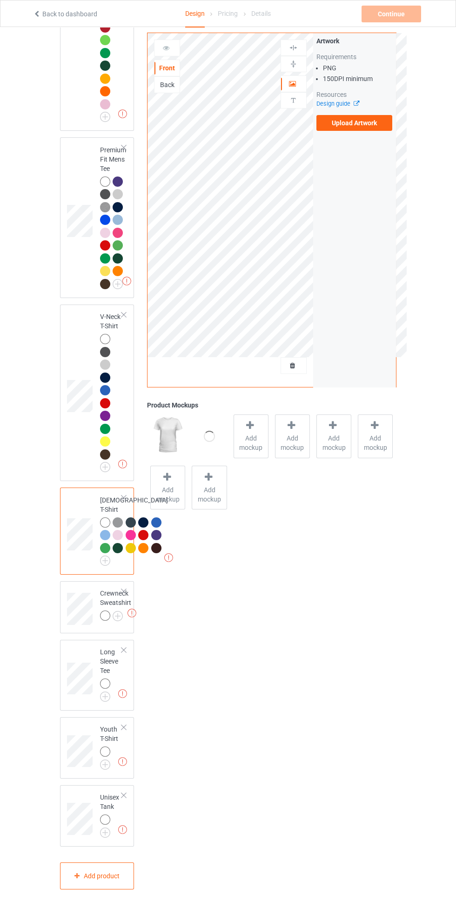
click at [0, 0] on img at bounding box center [0, 0] width 0 height 0
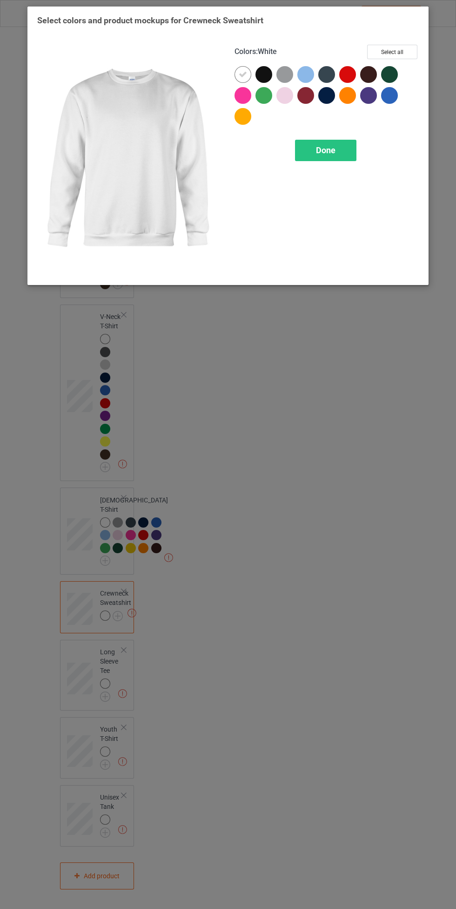
click at [408, 50] on button "Select all" at bounding box center [392, 52] width 50 height 14
click at [264, 74] on icon at bounding box center [264, 74] width 8 height 8
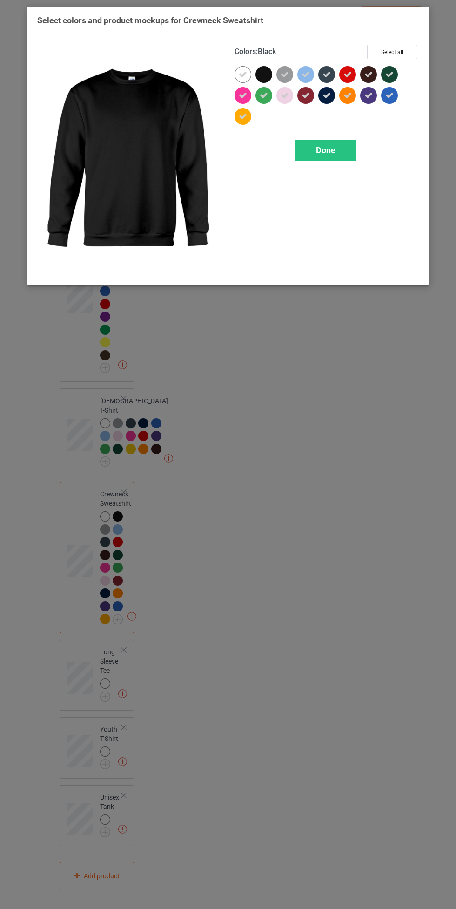
click at [324, 150] on span "Done" at bounding box center [326, 150] width 20 height 10
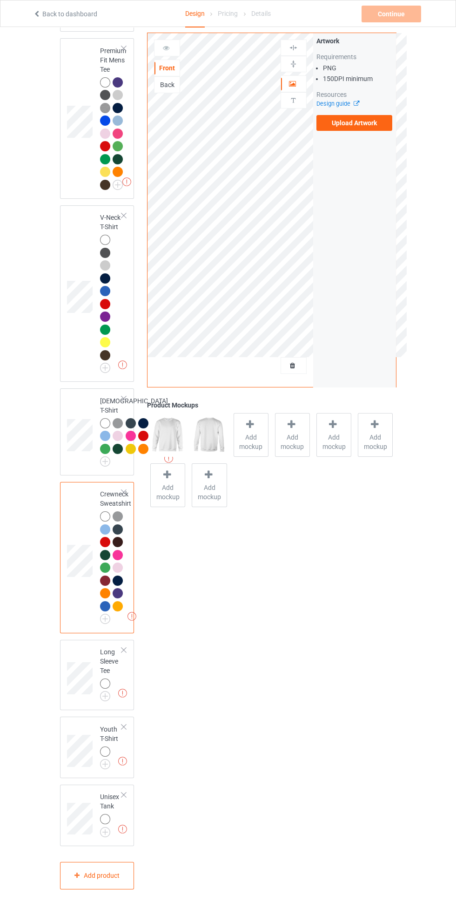
scroll to position [665, 0]
click at [0, 0] on img at bounding box center [0, 0] width 0 height 0
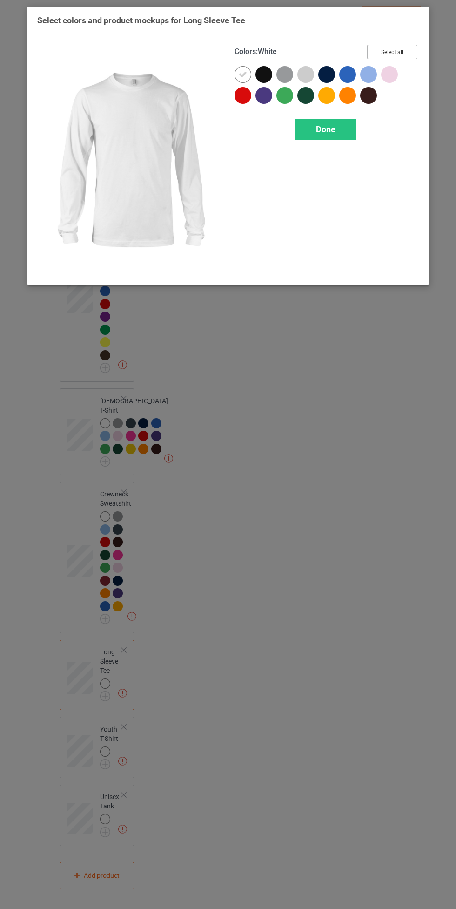
click at [400, 50] on button "Select all" at bounding box center [392, 52] width 50 height 14
click at [268, 70] on icon at bounding box center [264, 74] width 8 height 8
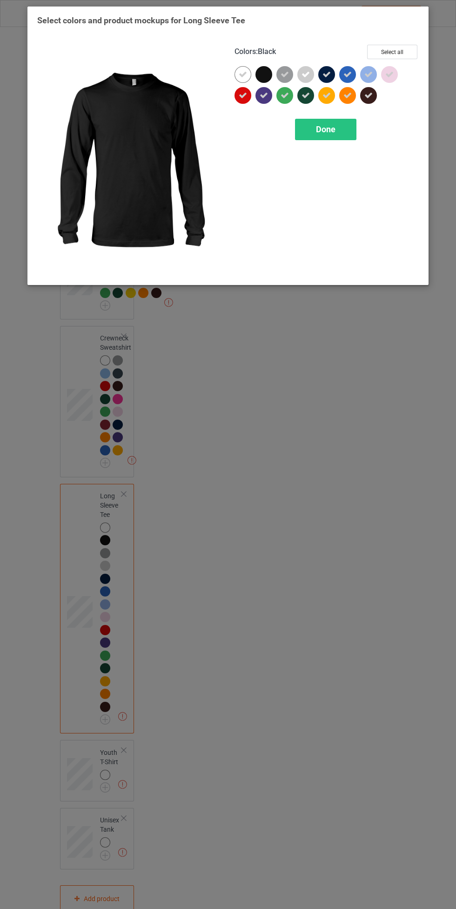
click at [319, 126] on span "Done" at bounding box center [326, 129] width 20 height 10
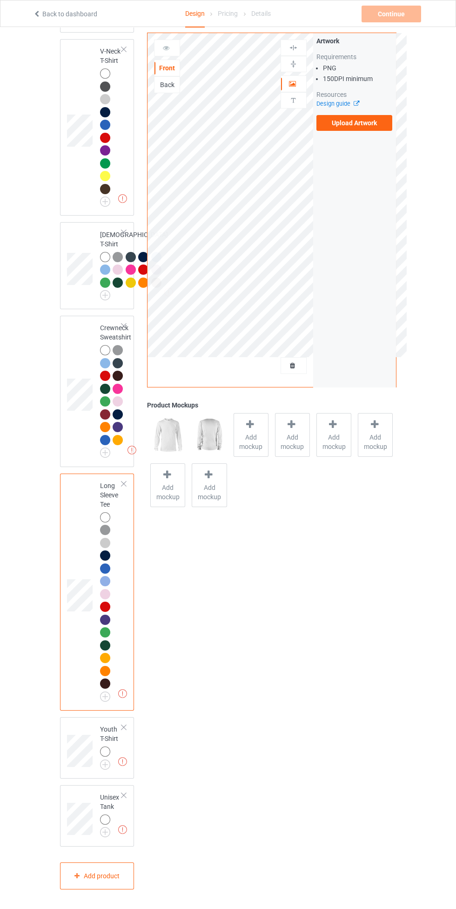
scroll to position [832, 0]
click at [124, 794] on div at bounding box center [124, 795] width 7 height 7
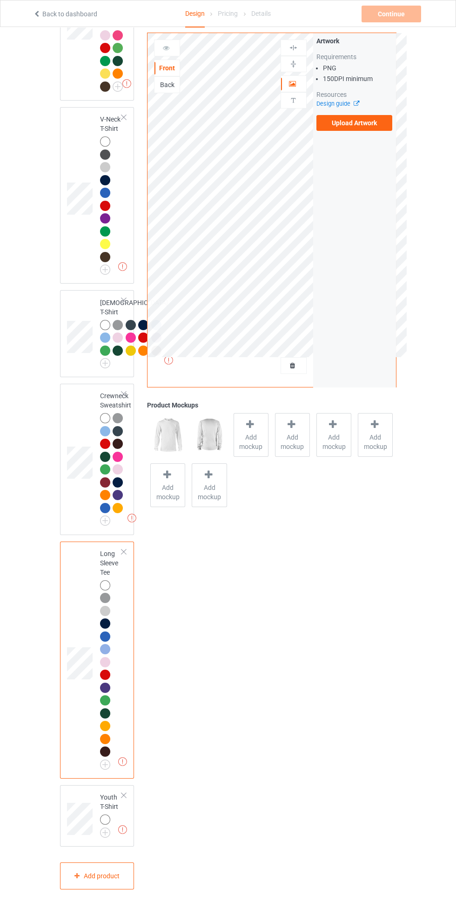
scroll to position [763, 0]
click at [0, 0] on img at bounding box center [0, 0] width 0 height 0
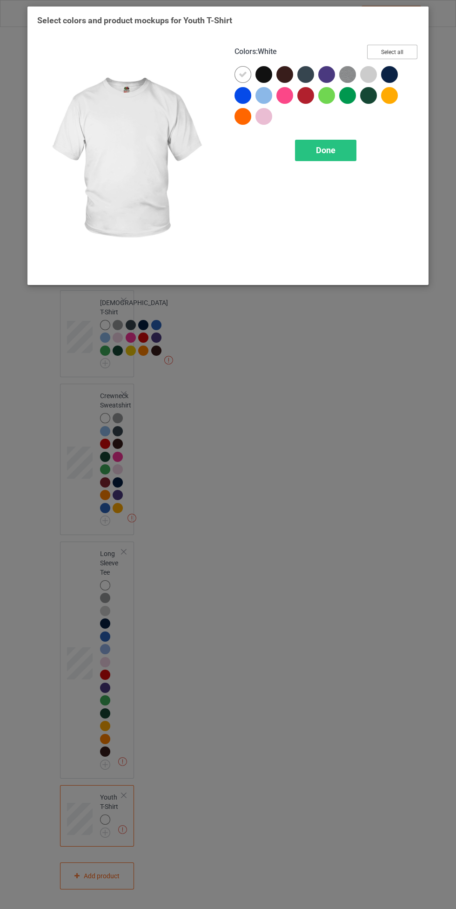
click at [416, 50] on button "Select all" at bounding box center [392, 52] width 50 height 14
click at [264, 74] on icon at bounding box center [264, 74] width 8 height 8
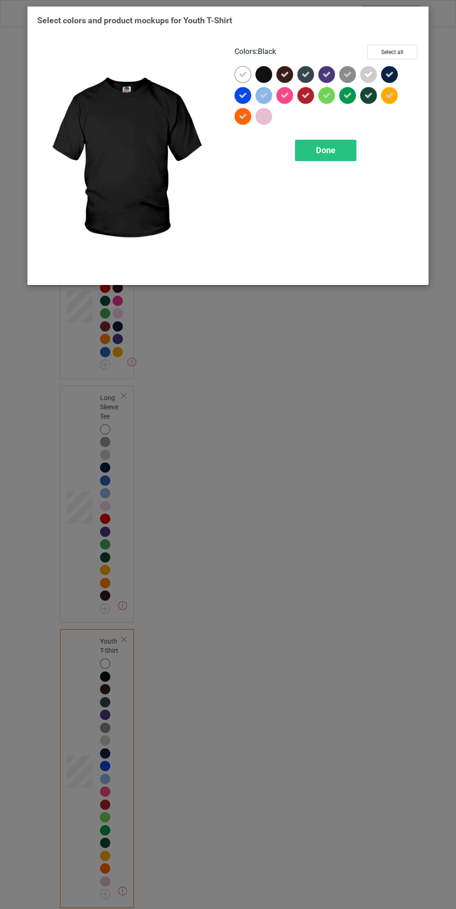
click at [321, 152] on span "Done" at bounding box center [326, 150] width 20 height 10
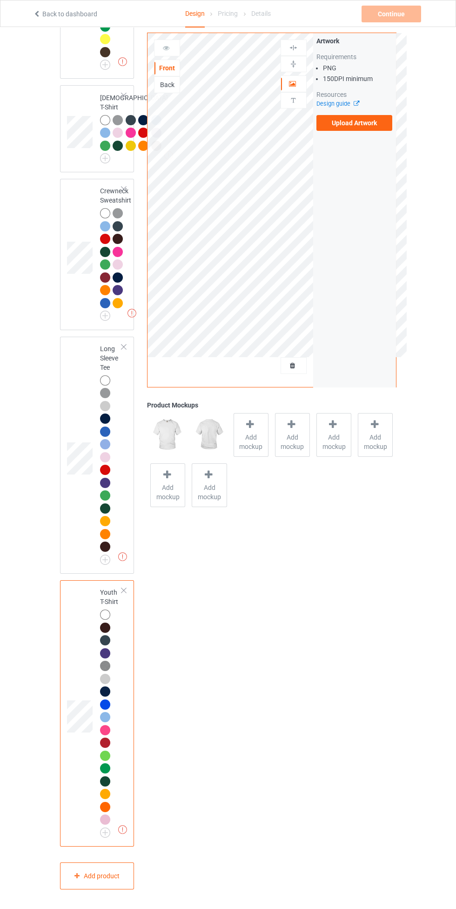
scroll to position [968, 0]
click at [112, 881] on div "Add product" at bounding box center [97, 875] width 75 height 27
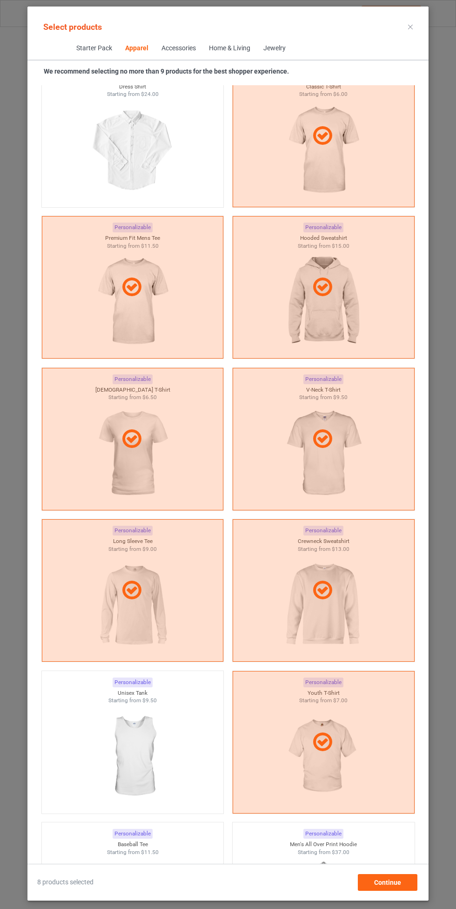
scroll to position [692, 0]
click at [166, 732] on img at bounding box center [132, 756] width 83 height 104
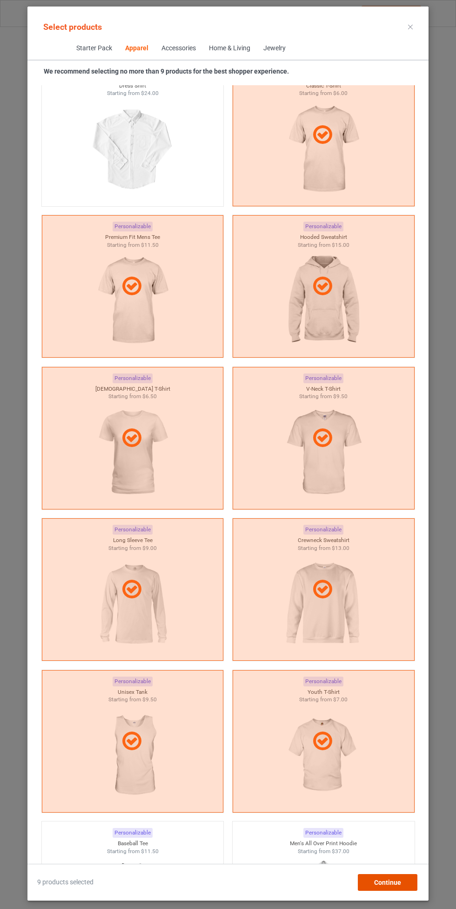
click at [396, 890] on div "Continue" at bounding box center [388, 882] width 60 height 17
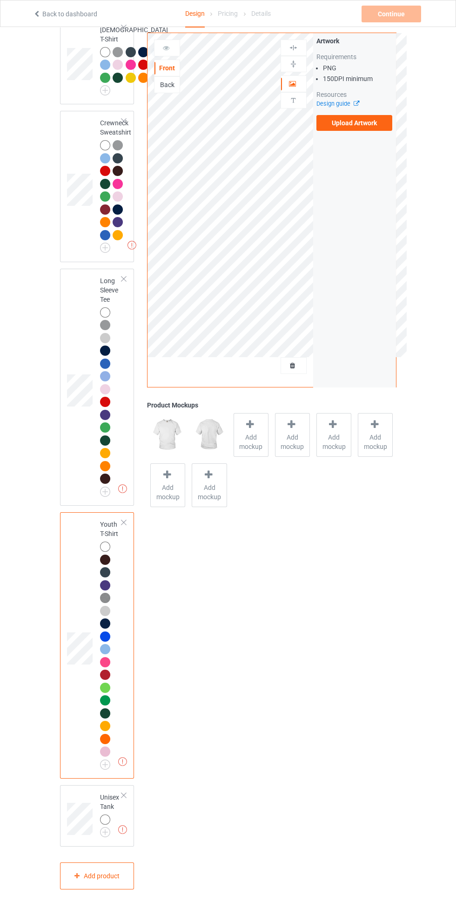
scroll to position [1037, 0]
click at [0, 0] on img at bounding box center [0, 0] width 0 height 0
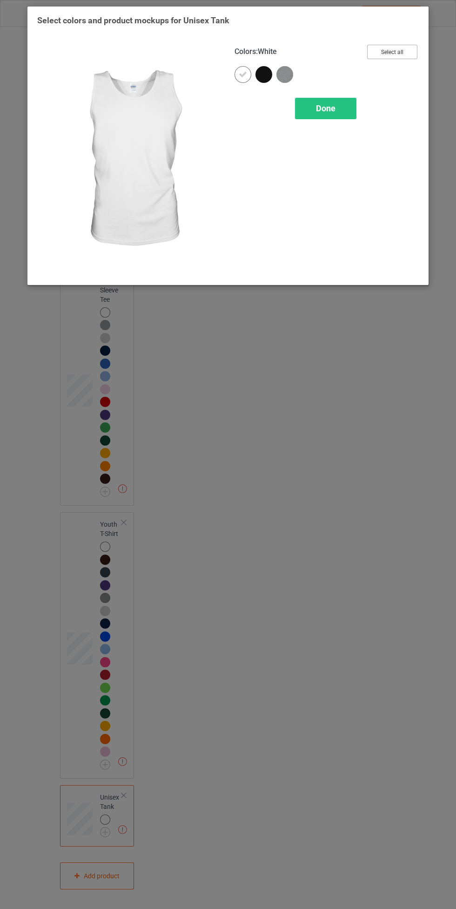
click at [401, 49] on button "Select all" at bounding box center [392, 52] width 50 height 14
click at [239, 74] on icon at bounding box center [243, 74] width 8 height 8
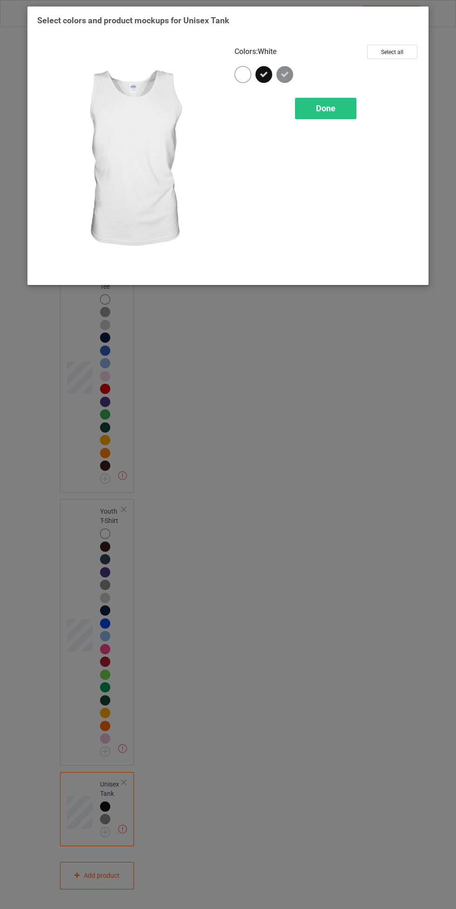
click at [239, 76] on div at bounding box center [243, 74] width 17 height 17
click at [392, 52] on button "Reset to Default" at bounding box center [384, 52] width 68 height 14
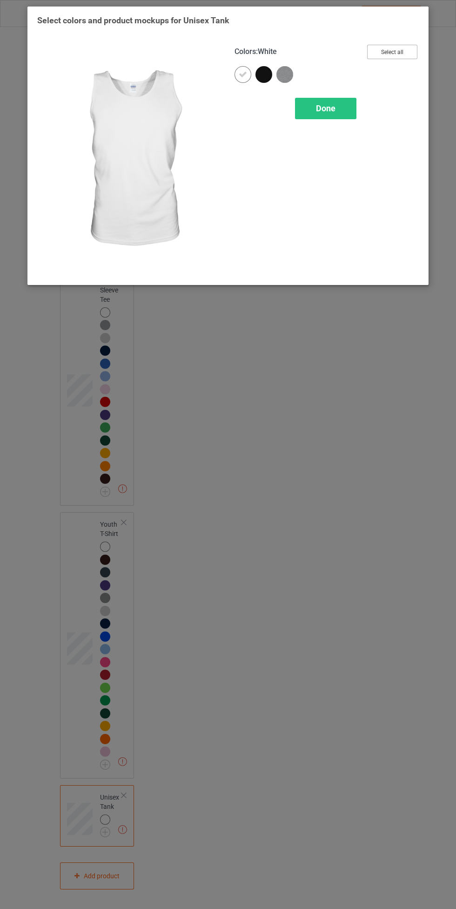
click at [393, 51] on button "Select all" at bounding box center [392, 52] width 50 height 14
click at [260, 73] on icon at bounding box center [264, 74] width 8 height 8
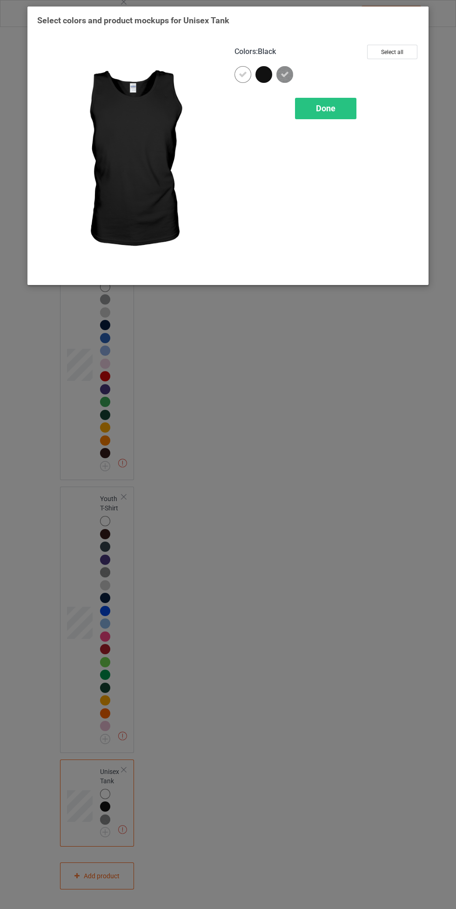
click at [328, 108] on span "Done" at bounding box center [326, 108] width 20 height 10
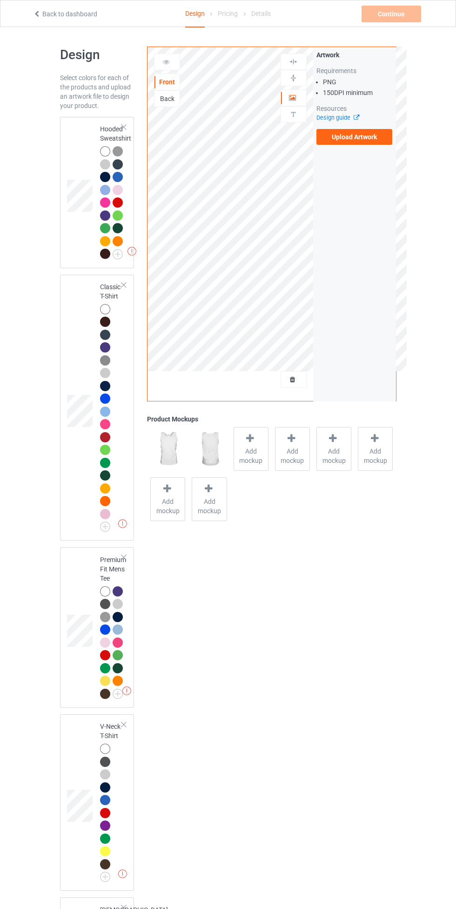
click at [103, 154] on div at bounding box center [105, 151] width 10 height 10
click at [382, 138] on label "Upload Artwork" at bounding box center [355, 137] width 76 height 16
click at [0, 0] on input "Upload Artwork" at bounding box center [0, 0] width 0 height 0
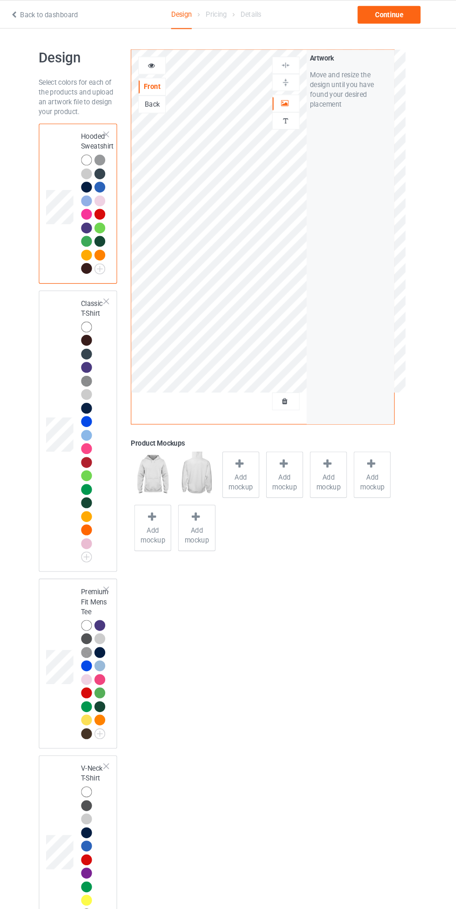
click at [301, 101] on div at bounding box center [293, 97] width 25 height 9
click at [299, 81] on div at bounding box center [293, 78] width 25 height 9
click at [306, 59] on div at bounding box center [293, 61] width 25 height 9
click at [258, 442] on div "Add mockup" at bounding box center [251, 449] width 35 height 44
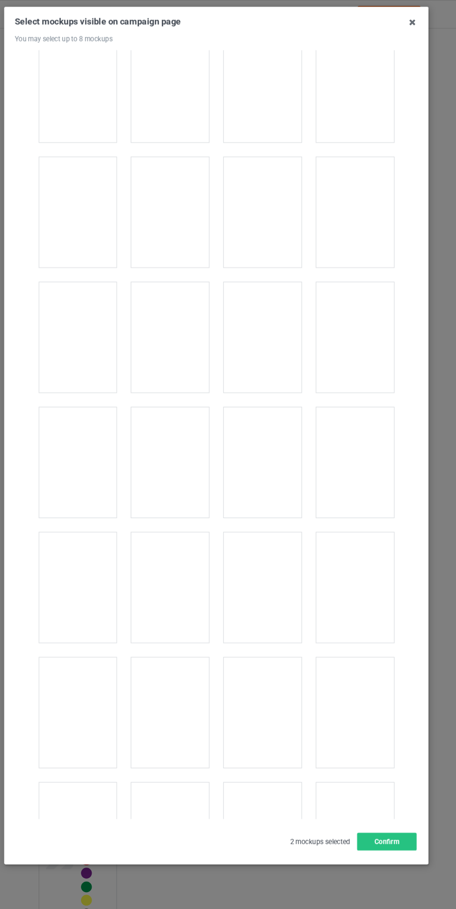
scroll to position [143, 0]
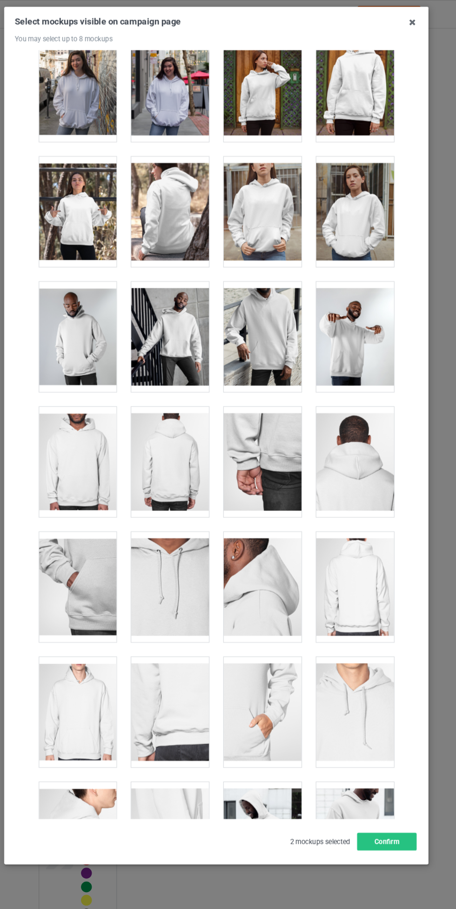
click at [102, 440] on div at bounding box center [97, 437] width 74 height 104
click at [198, 434] on div at bounding box center [185, 437] width 74 height 104
click at [394, 793] on button "Confirm" at bounding box center [389, 795] width 56 height 17
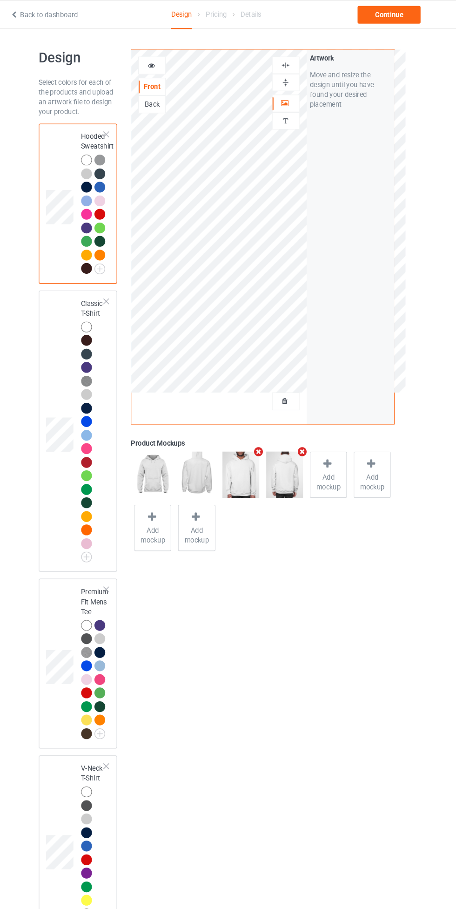
click at [332, 456] on span "Add mockup" at bounding box center [334, 456] width 34 height 19
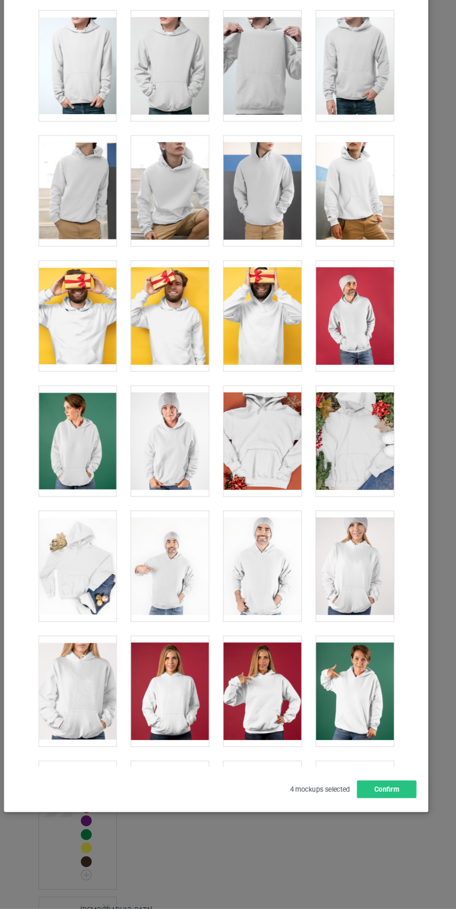
scroll to position [0, 0]
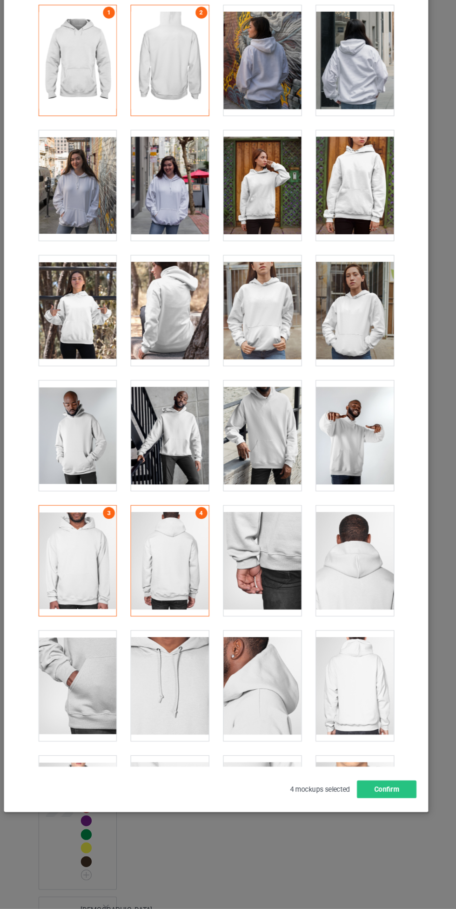
click at [102, 238] on div at bounding box center [97, 225] width 74 height 104
click at [282, 108] on div at bounding box center [272, 106] width 74 height 104
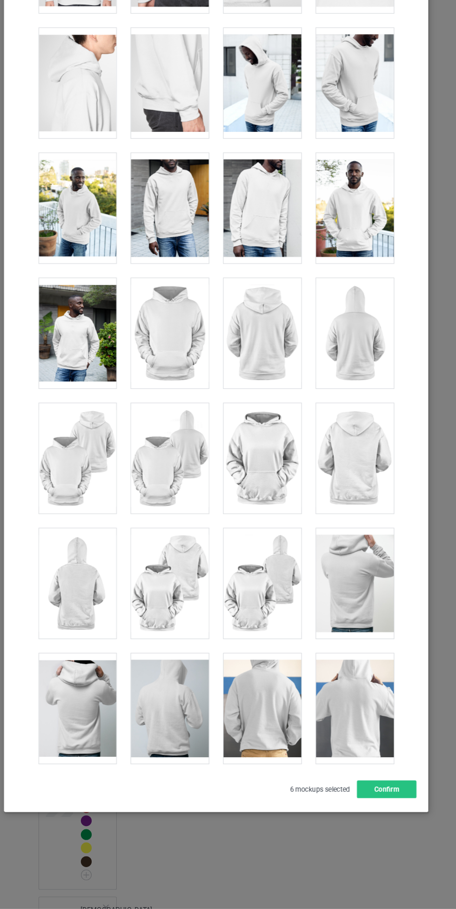
scroll to position [824, 0]
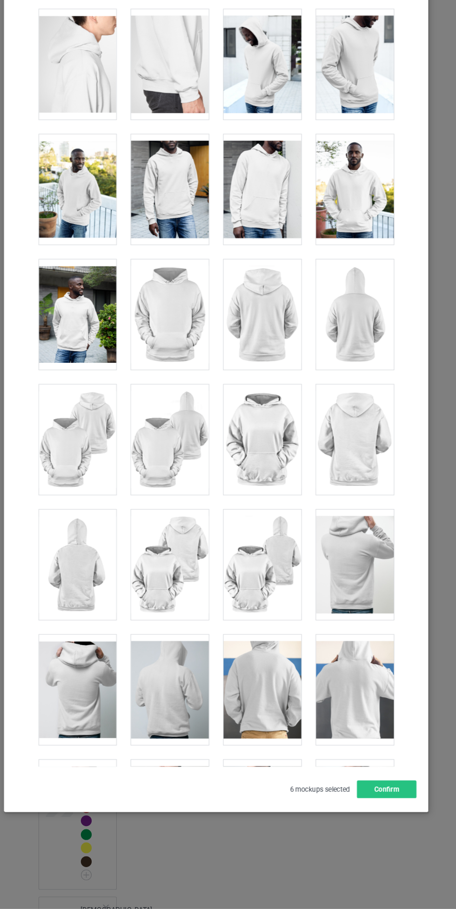
click at [188, 337] on div at bounding box center [185, 347] width 74 height 104
click at [283, 358] on div at bounding box center [272, 347] width 74 height 104
click at [389, 792] on button "Confirm" at bounding box center [389, 795] width 56 height 17
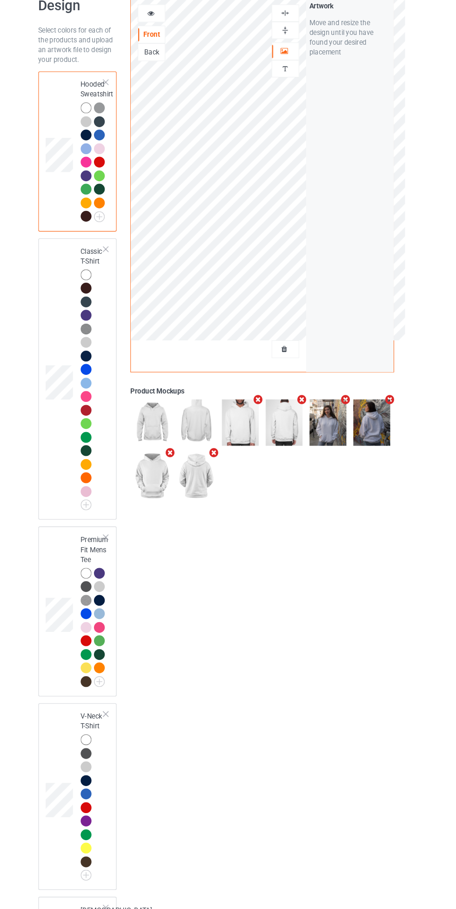
click at [110, 310] on div at bounding box center [106, 310] width 13 height 13
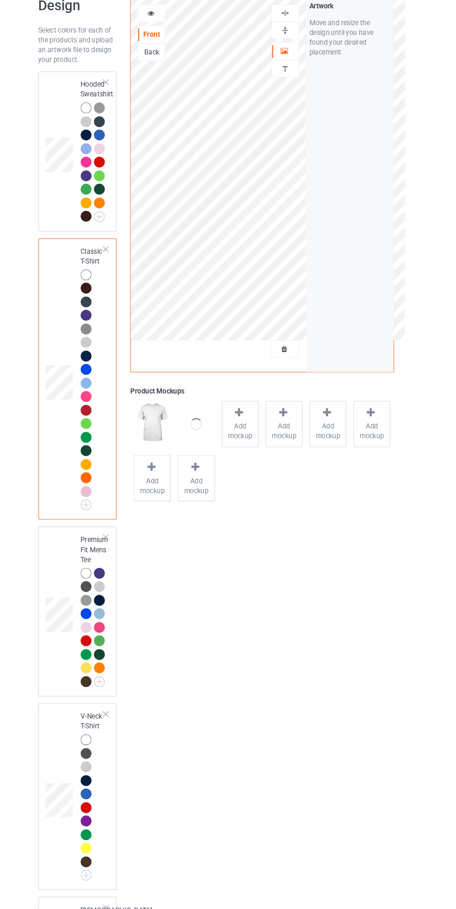
click at [255, 461] on span "Add mockup" at bounding box center [251, 456] width 34 height 19
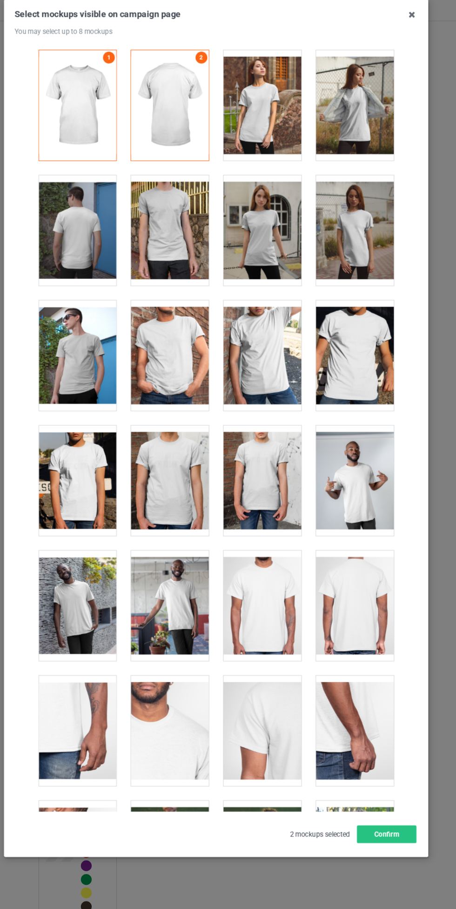
click at [416, 20] on icon at bounding box center [413, 21] width 15 height 15
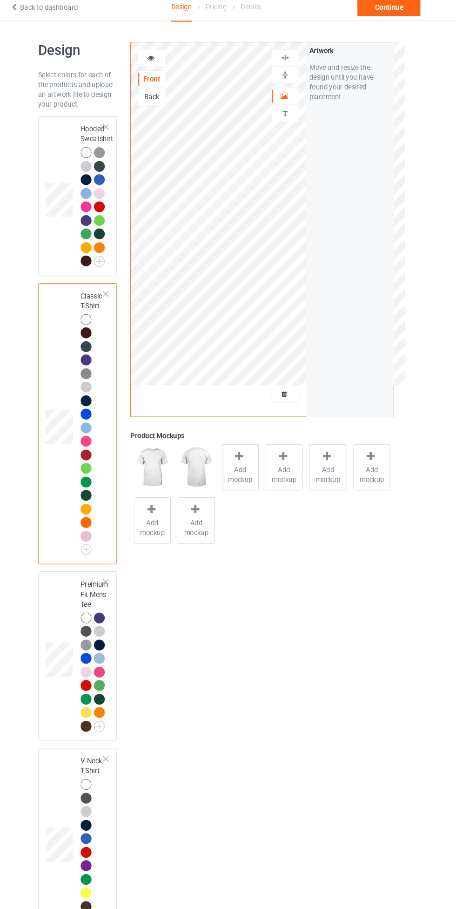
click at [304, 379] on div at bounding box center [293, 379] width 25 height 9
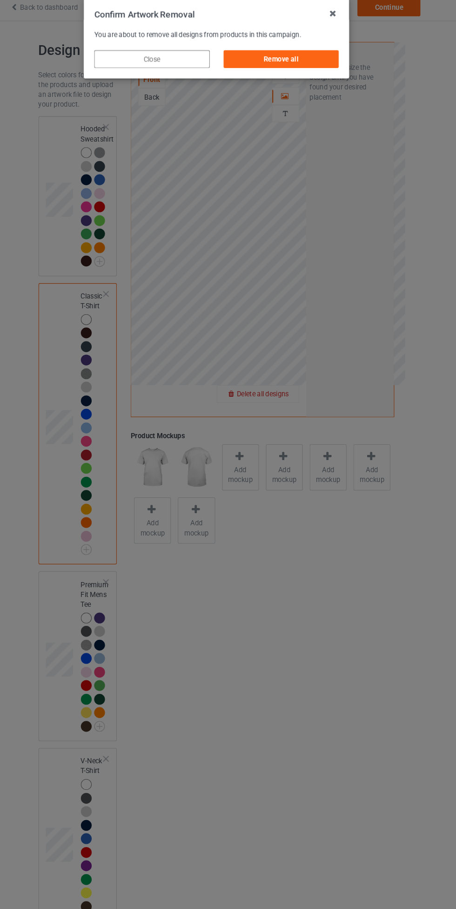
click at [318, 59] on div "Remove all" at bounding box center [289, 62] width 109 height 17
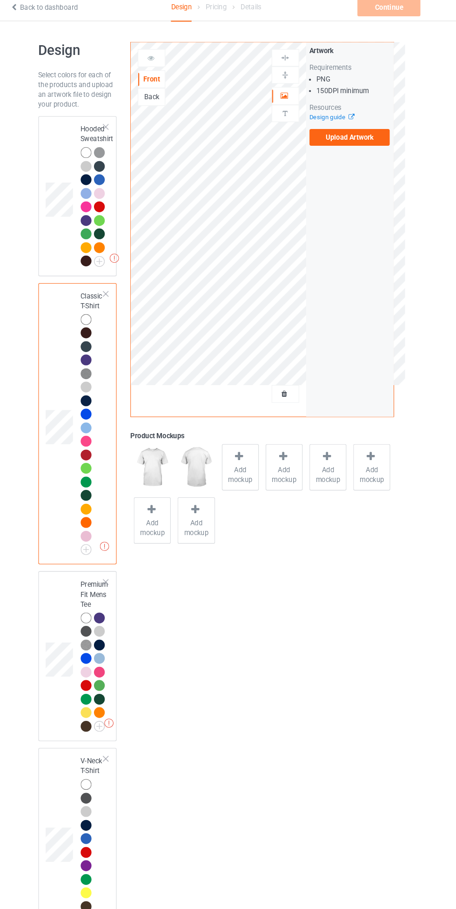
click at [124, 127] on div at bounding box center [124, 127] width 7 height 7
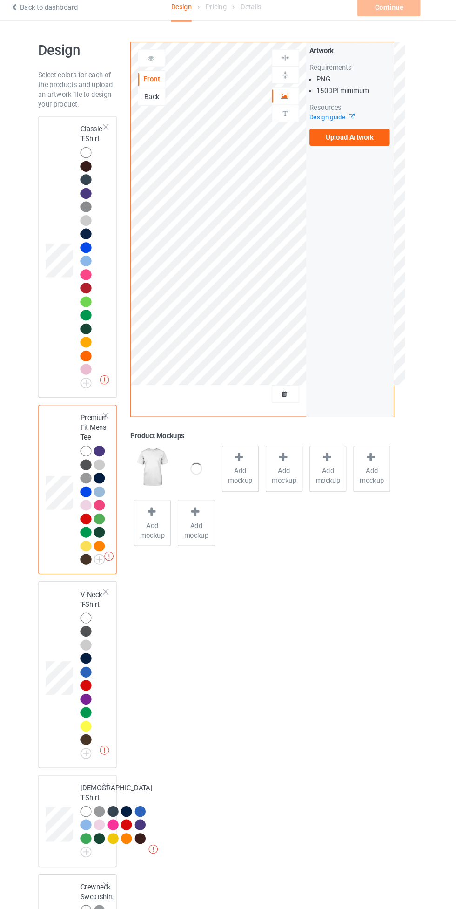
click at [124, 127] on div at bounding box center [124, 127] width 7 height 7
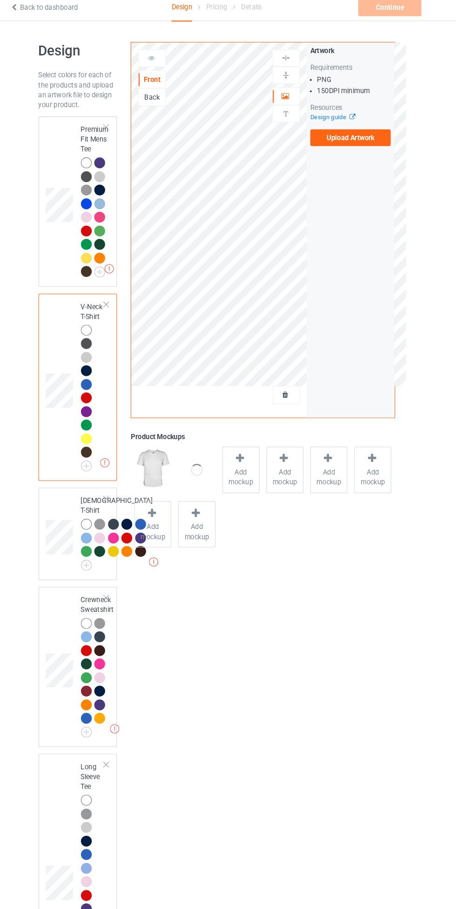
click at [124, 127] on div at bounding box center [124, 127] width 7 height 7
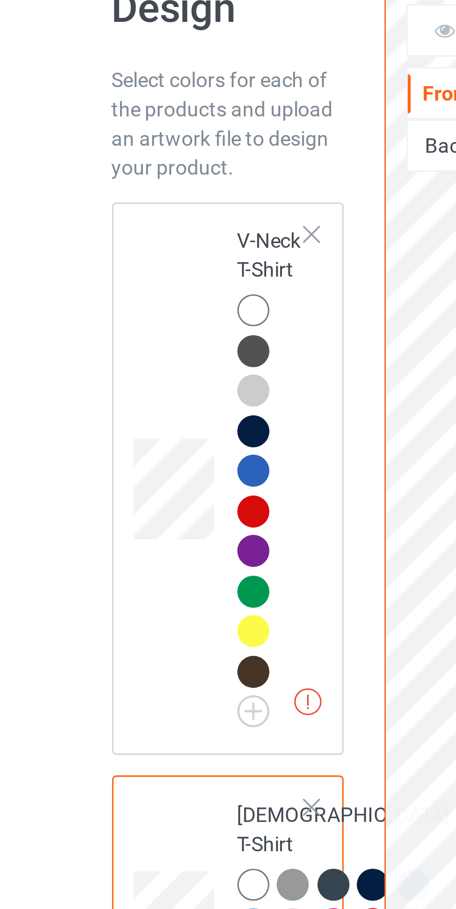
click at [127, 126] on div at bounding box center [124, 127] width 7 height 7
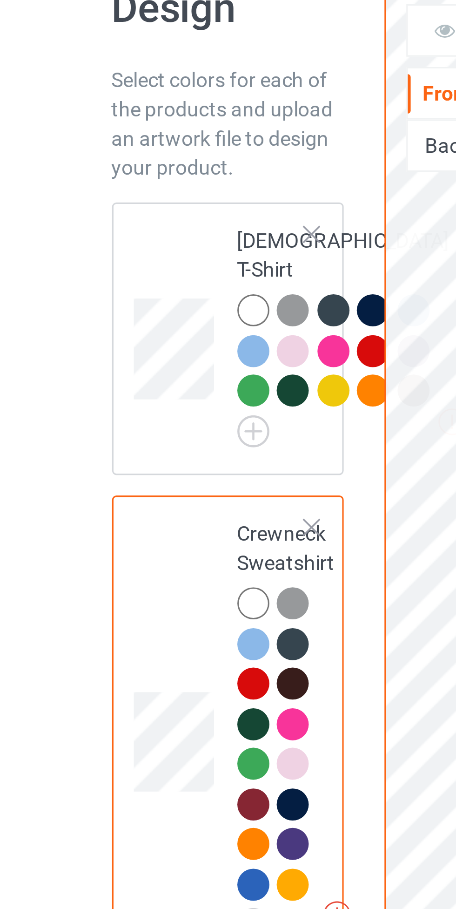
click at [127, 126] on div at bounding box center [124, 127] width 7 height 7
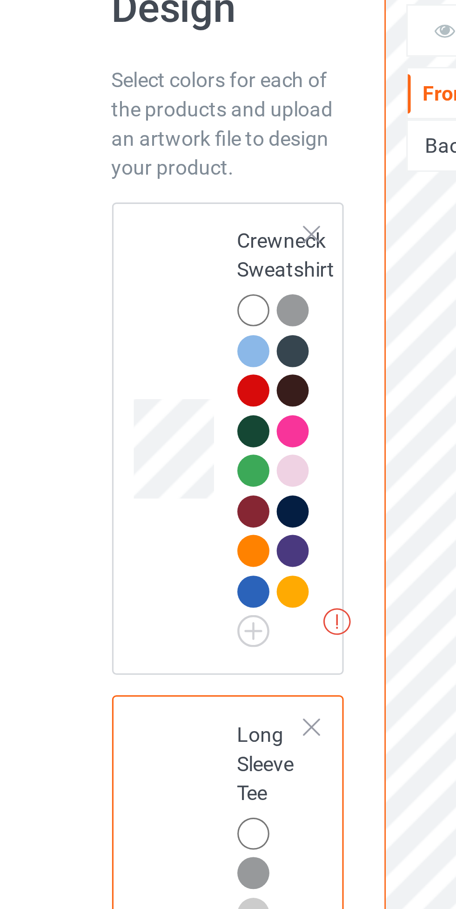
click at [126, 126] on div at bounding box center [124, 127] width 7 height 7
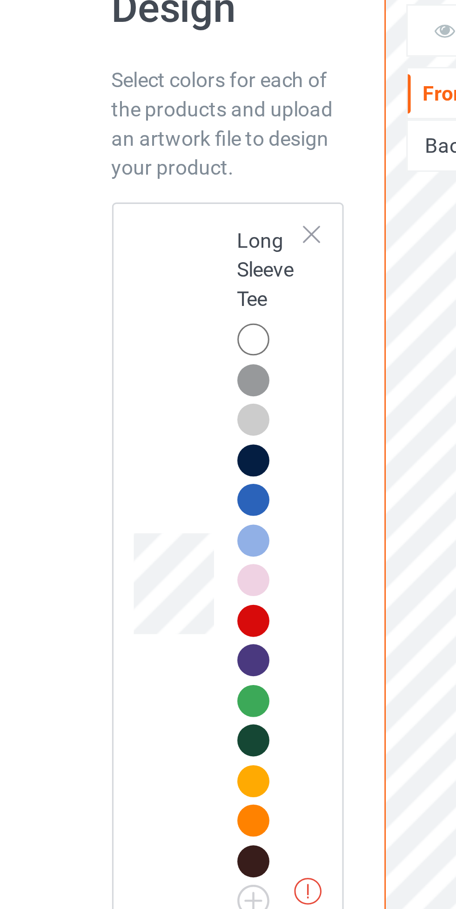
click at [126, 126] on div at bounding box center [124, 127] width 7 height 7
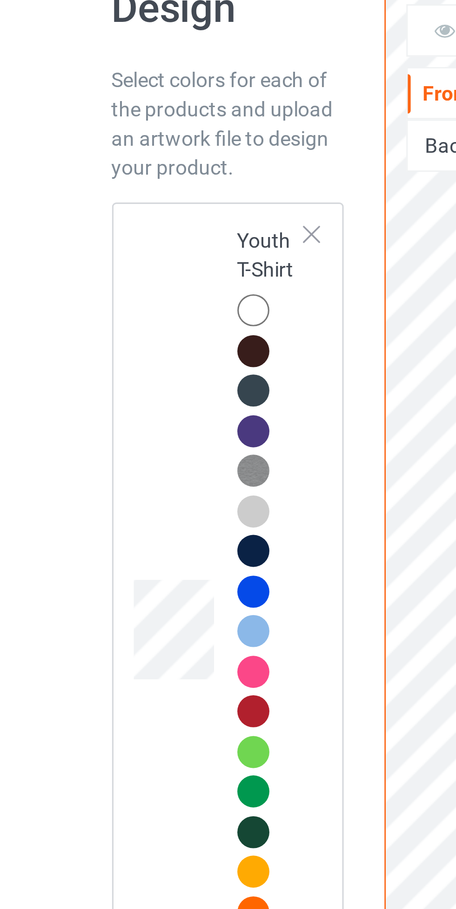
click at [126, 127] on div at bounding box center [124, 127] width 7 height 7
click at [126, 397] on div at bounding box center [124, 400] width 7 height 7
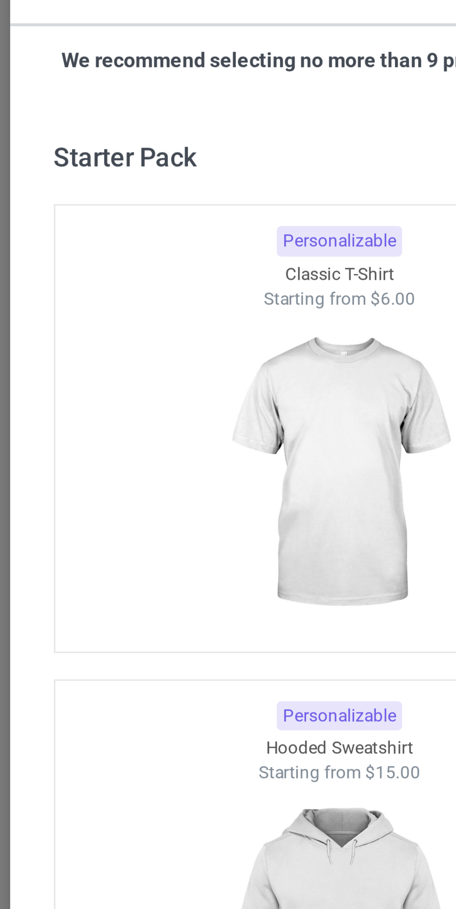
click at [128, 604] on div at bounding box center [133, 675] width 182 height 142
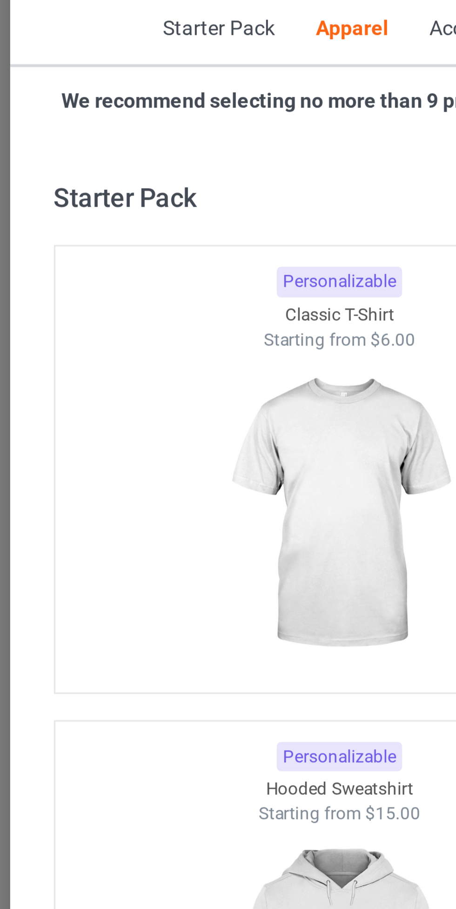
scroll to position [498, 0]
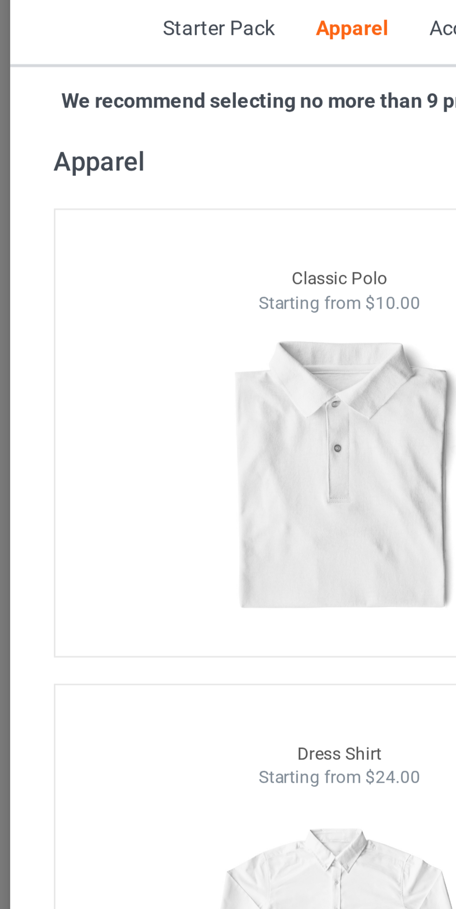
click at [136, 174] on img at bounding box center [132, 205] width 83 height 104
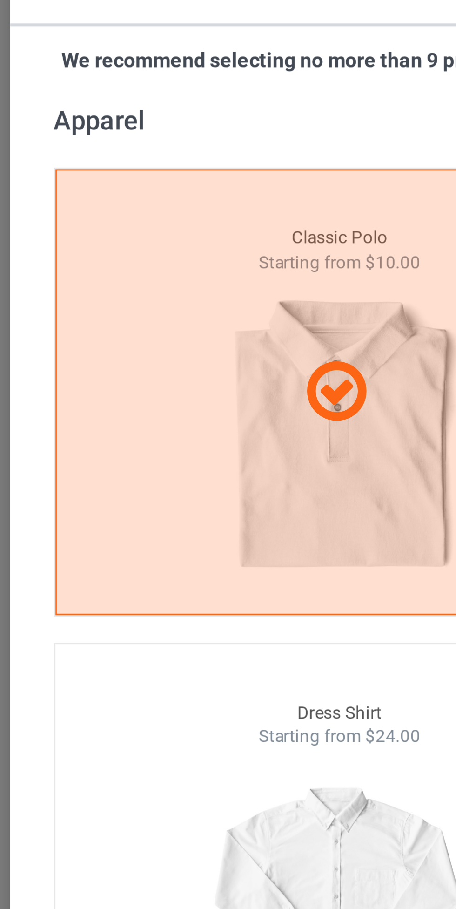
click at [139, 178] on icon at bounding box center [132, 178] width 26 height 22
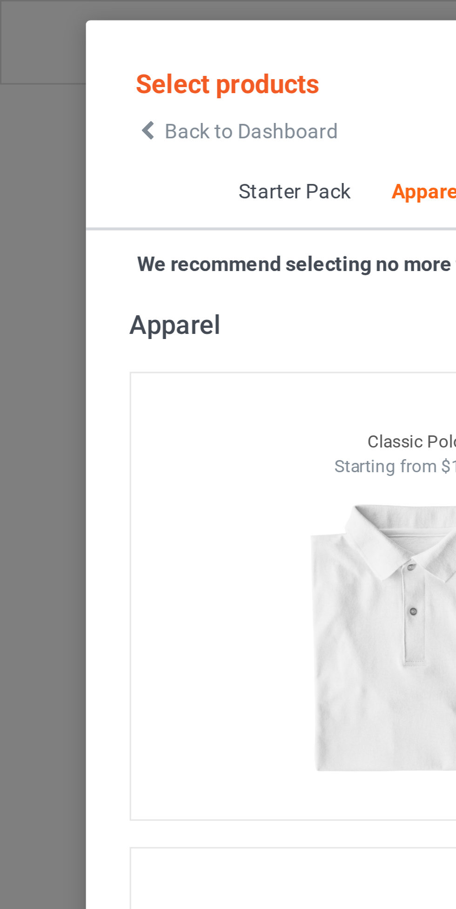
scroll to position [500, 0]
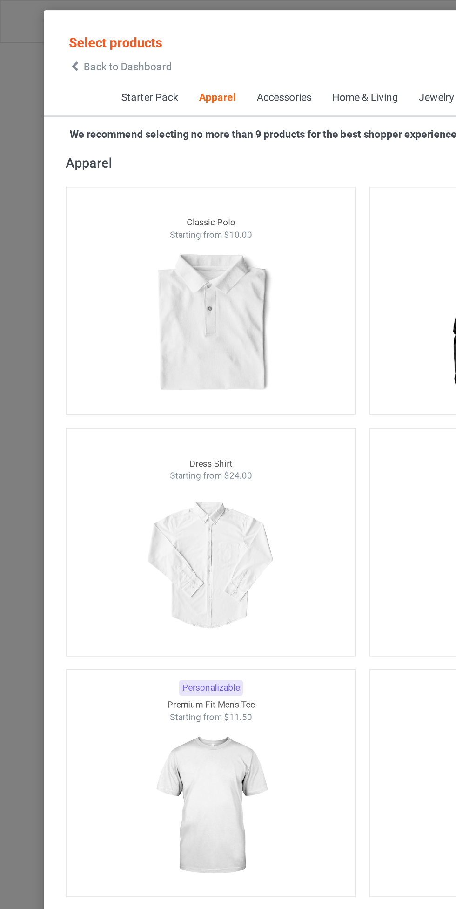
click at [88, 41] on span "Back to Dashboard" at bounding box center [80, 41] width 55 height 7
